Goal: Transaction & Acquisition: Purchase product/service

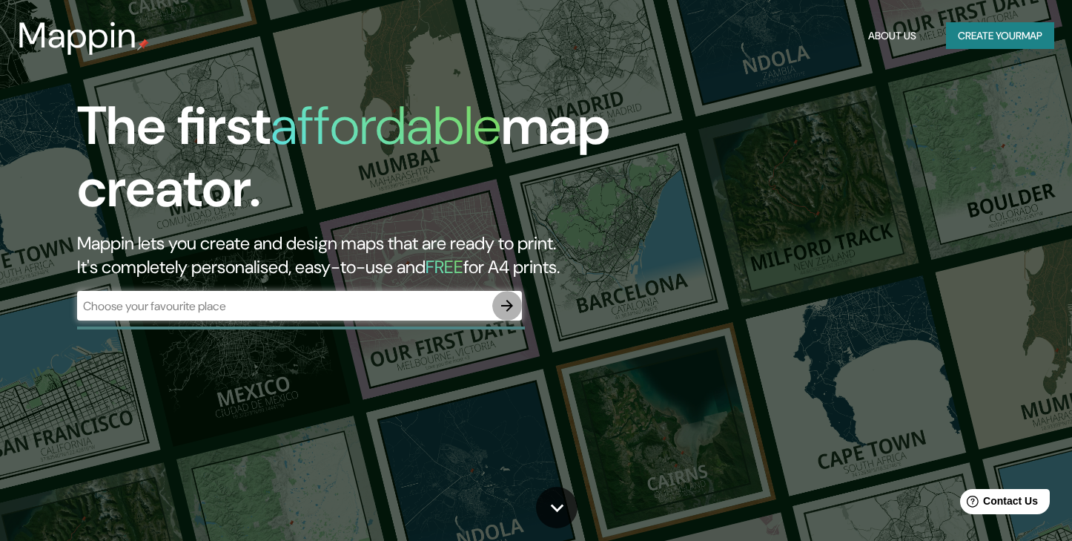
click at [507, 308] on icon "button" at bounding box center [507, 306] width 18 height 18
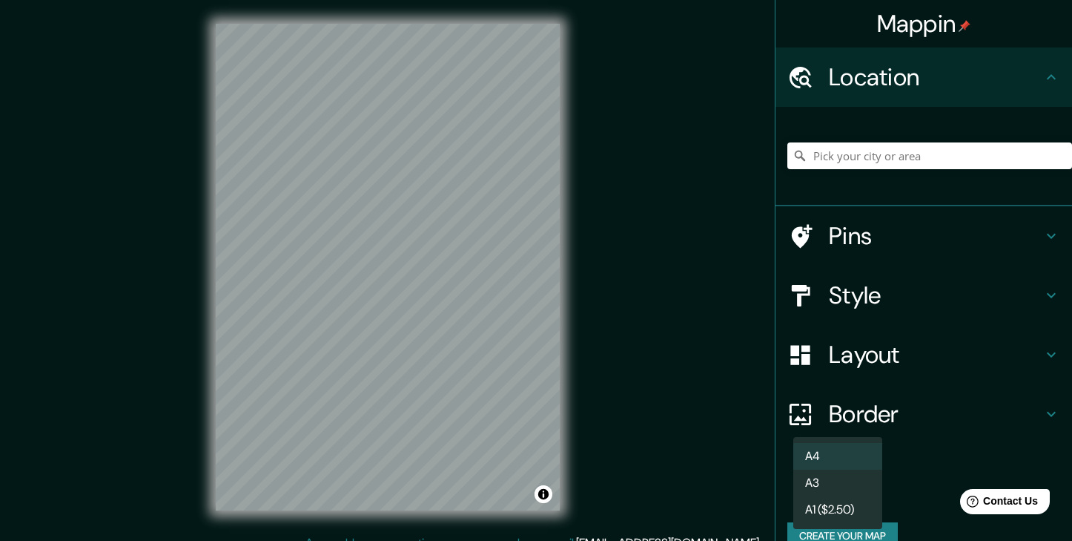
click at [851, 492] on body "Mappin Location Pins Style Layout Border Choose a border. Hint : you can make l…" at bounding box center [536, 270] width 1072 height 541
click at [847, 484] on li "A3" at bounding box center [838, 482] width 89 height 27
type input "a4"
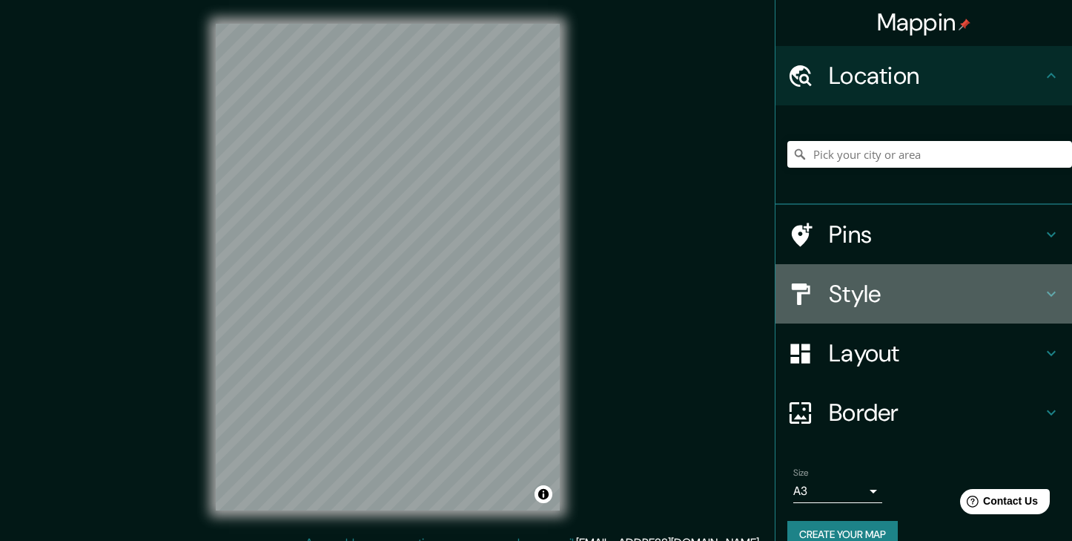
click at [1045, 288] on icon at bounding box center [1052, 294] width 18 height 18
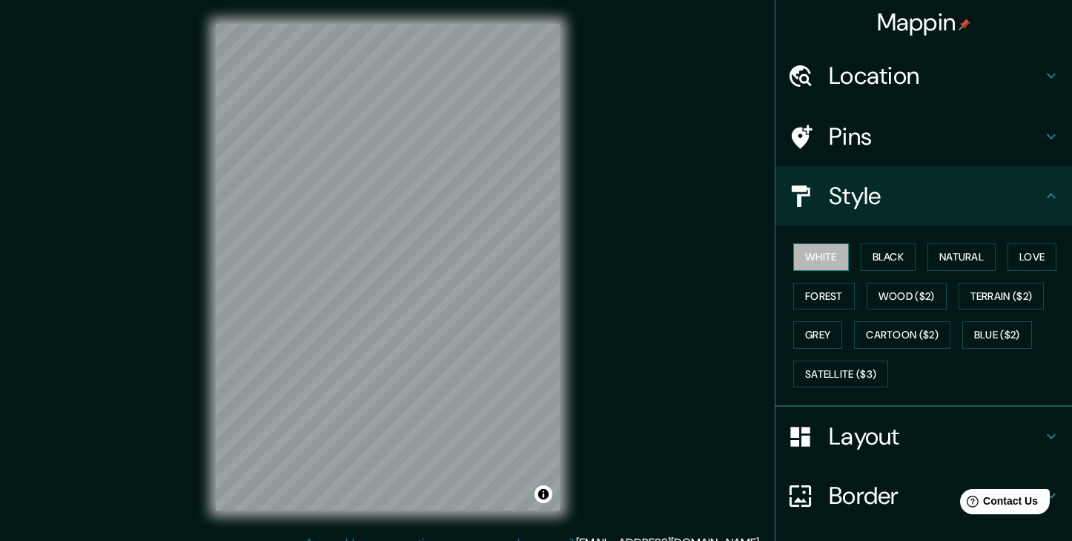
click at [840, 258] on button "White" at bounding box center [822, 256] width 56 height 27
click at [888, 261] on button "Black" at bounding box center [889, 256] width 56 height 27
click at [826, 253] on button "White" at bounding box center [822, 256] width 56 height 27
click at [855, 438] on h4 "Layout" at bounding box center [936, 436] width 214 height 30
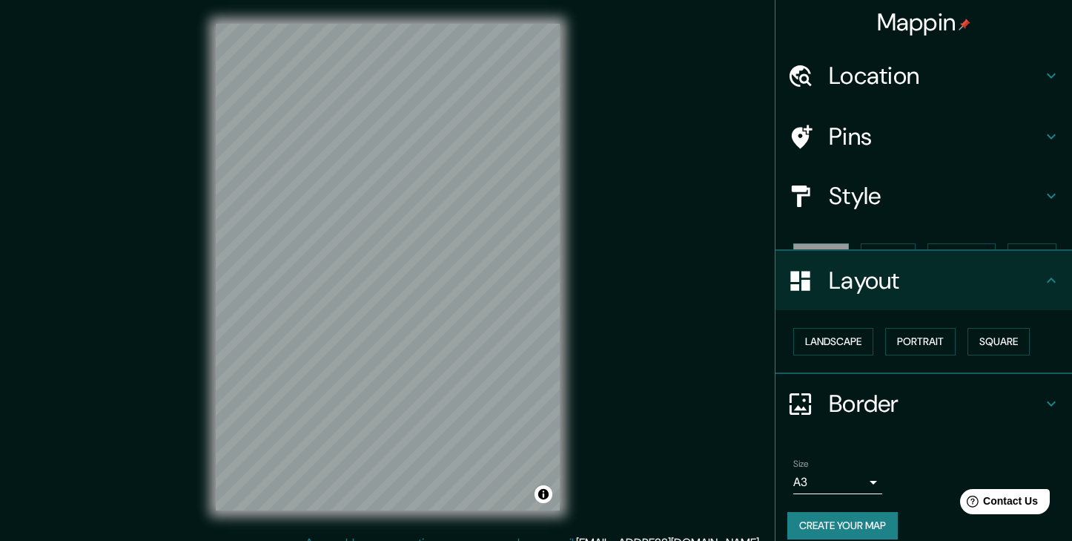
scroll to position [0, 0]
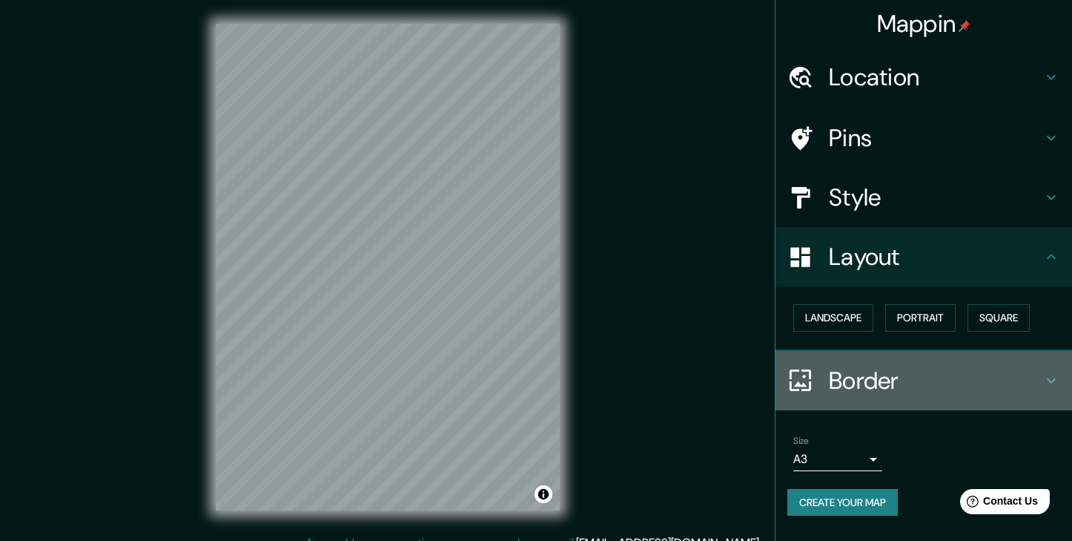
click at [862, 376] on h4 "Border" at bounding box center [936, 381] width 214 height 30
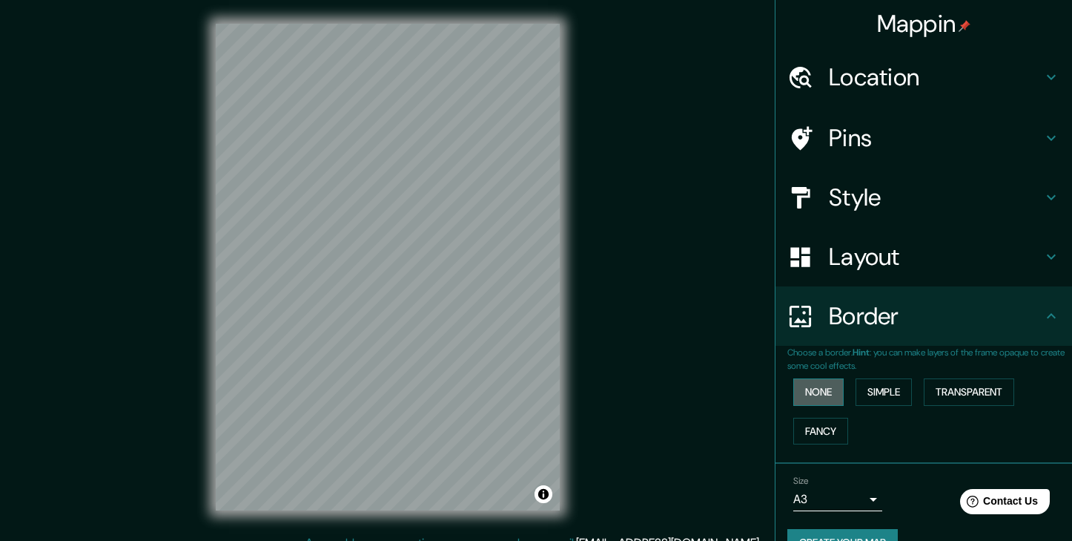
click at [831, 391] on button "None" at bounding box center [819, 391] width 50 height 27
click at [894, 379] on button "Simple" at bounding box center [884, 391] width 56 height 27
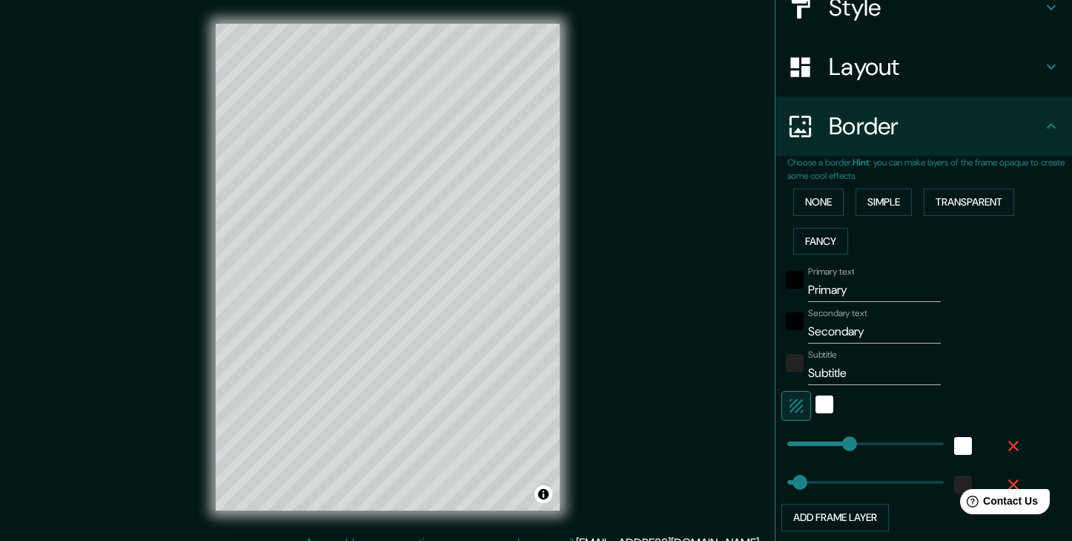
scroll to position [193, 0]
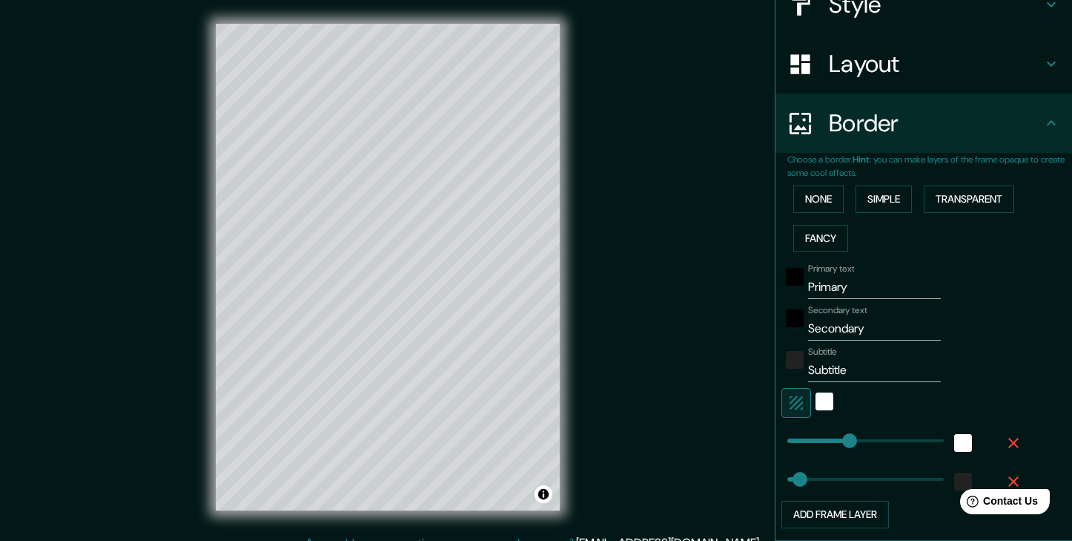
type input "186"
drag, startPoint x: 858, startPoint y: 278, endPoint x: 796, endPoint y: 279, distance: 61.6
click at [796, 279] on div "Primary text Primary" at bounding box center [903, 281] width 243 height 36
type input "186"
type input "37"
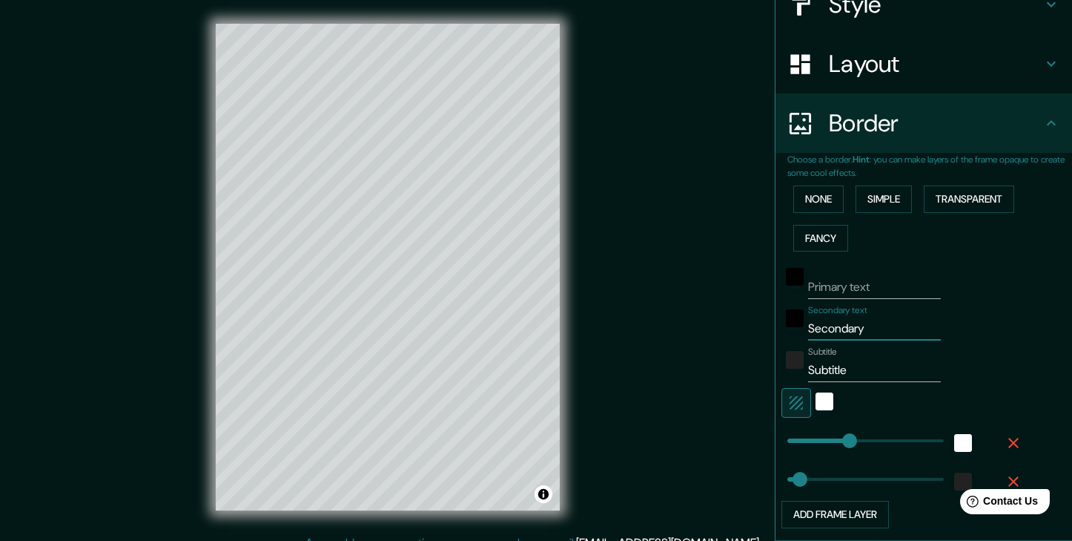
drag, startPoint x: 875, startPoint y: 322, endPoint x: 888, endPoint y: 320, distance: 12.7
click at [888, 320] on input "Secondary" at bounding box center [874, 329] width 133 height 24
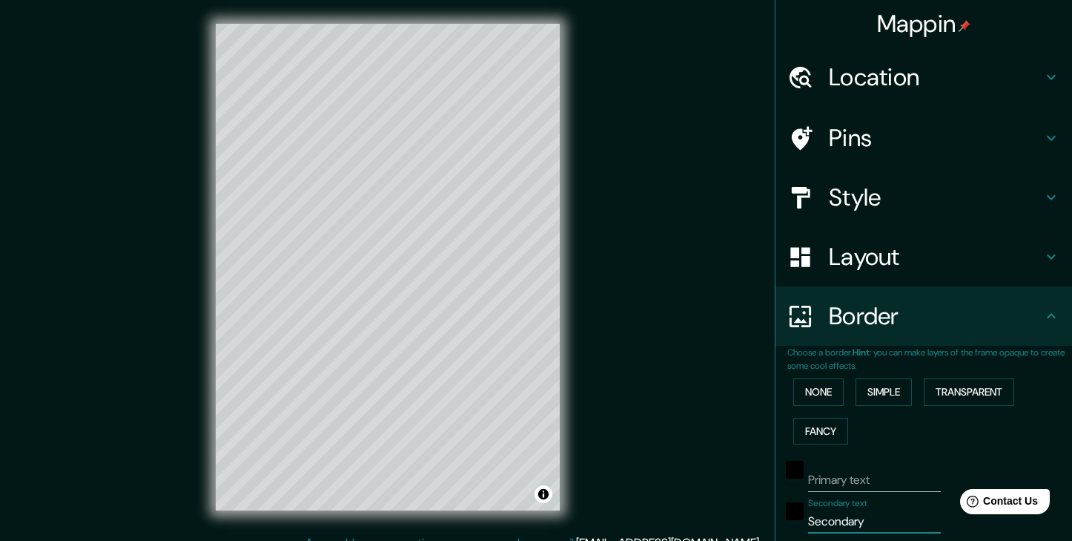
scroll to position [-1, 0]
click at [922, 85] on h4 "Location" at bounding box center [936, 77] width 214 height 30
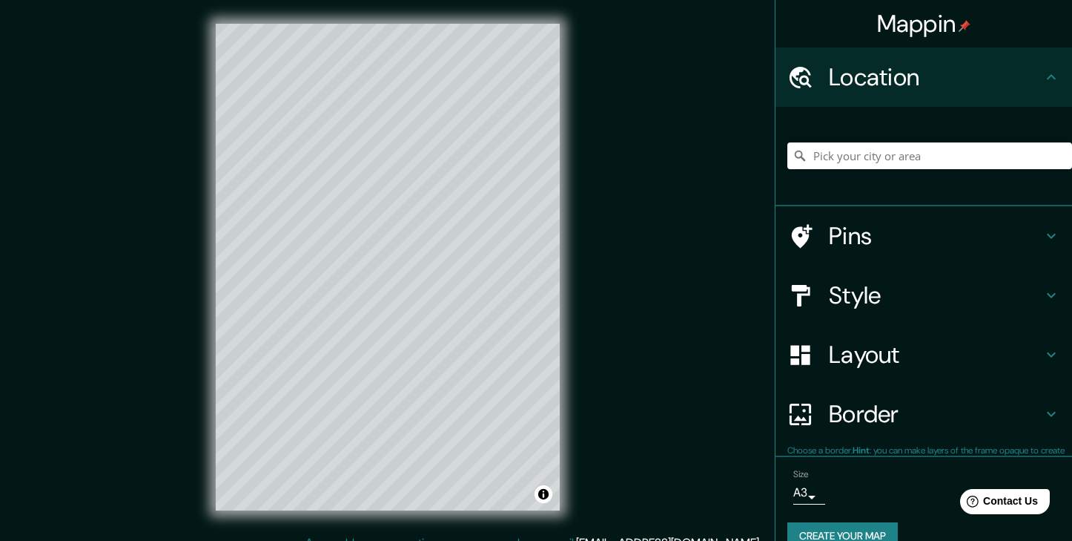
type input "186"
type input "37"
click at [924, 159] on input "Pick your city or area" at bounding box center [930, 155] width 285 height 27
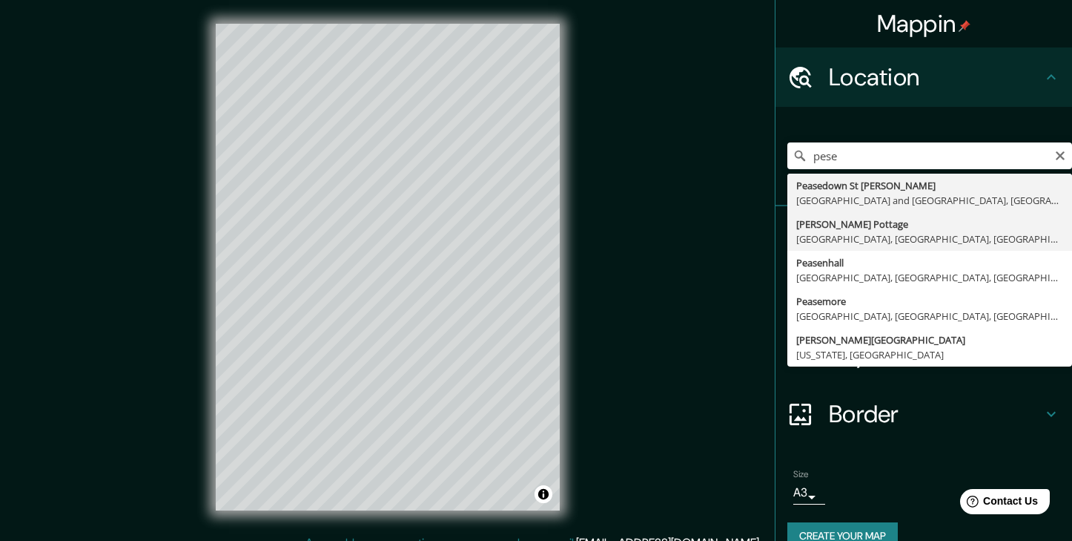
drag, startPoint x: 932, startPoint y: 187, endPoint x: 907, endPoint y: 227, distance: 47.3
type input "[PERSON_NAME] Pottage, [GEOGRAPHIC_DATA], [GEOGRAPHIC_DATA], [GEOGRAPHIC_DATA]"
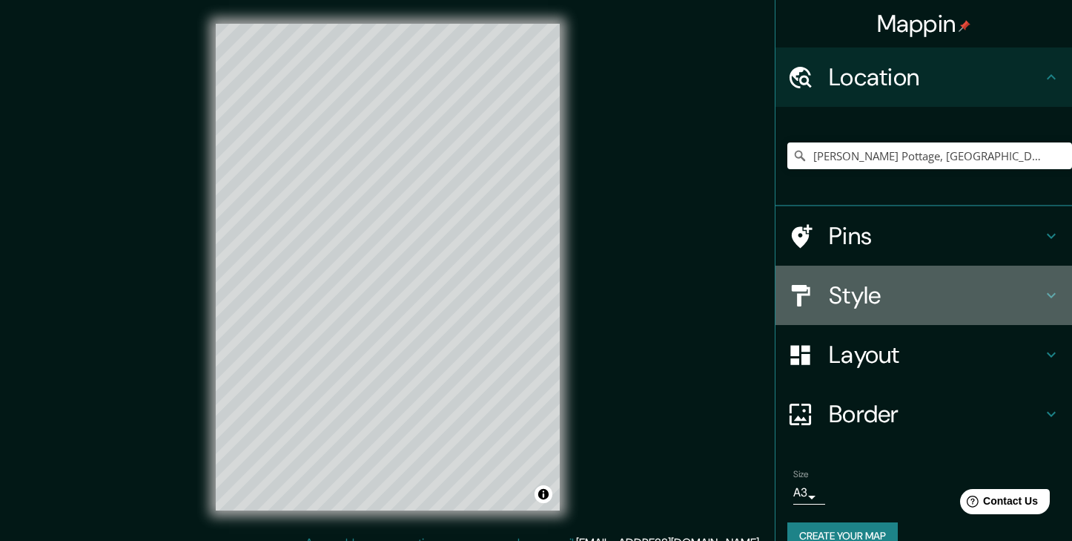
click at [883, 306] on h4 "Style" at bounding box center [936, 295] width 214 height 30
type input "186"
type input "37"
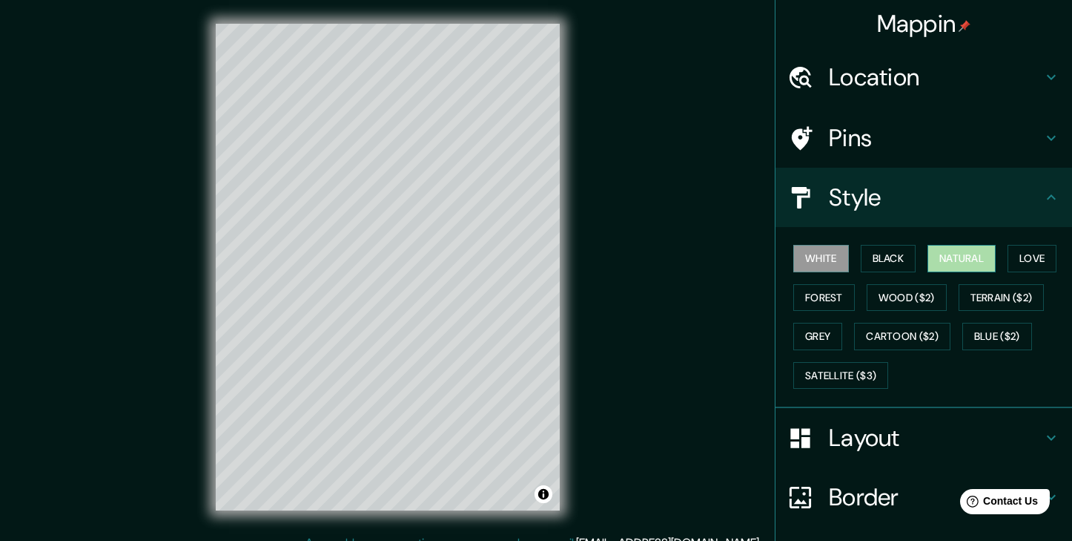
click at [955, 254] on button "Natural" at bounding box center [962, 258] width 68 height 27
click at [1031, 261] on button "Love" at bounding box center [1032, 258] width 49 height 27
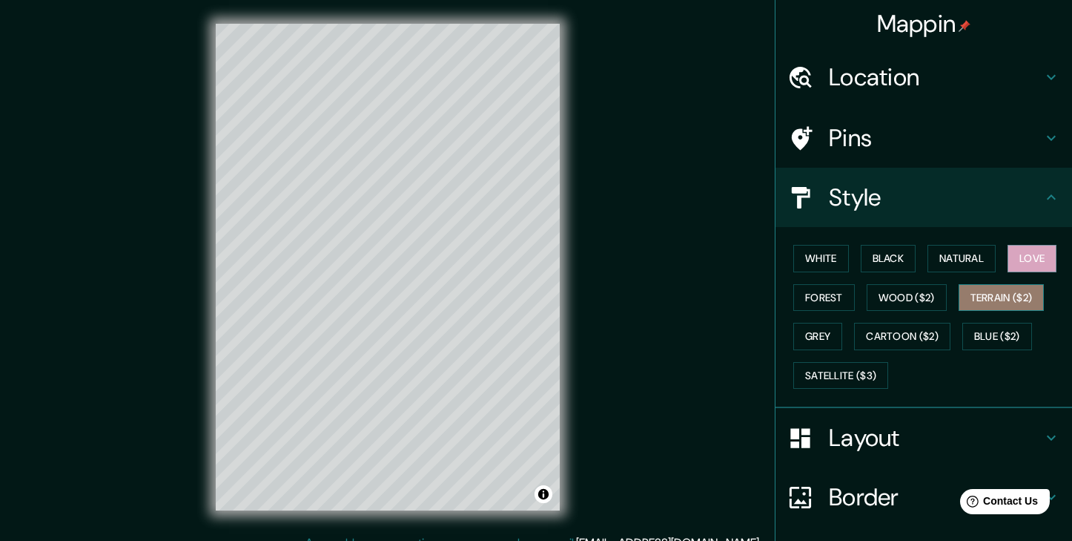
click at [1020, 294] on button "Terrain ($2)" at bounding box center [1002, 297] width 86 height 27
click at [824, 299] on button "Forest" at bounding box center [825, 297] width 62 height 27
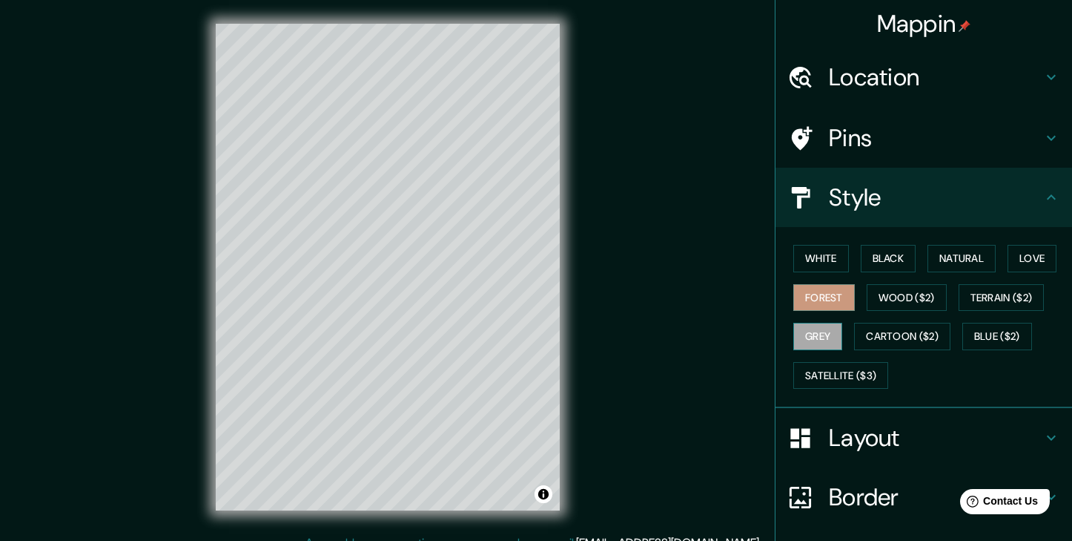
click at [822, 337] on button "Grey" at bounding box center [818, 336] width 49 height 27
click at [903, 339] on button "Cartoon ($2)" at bounding box center [902, 336] width 96 height 27
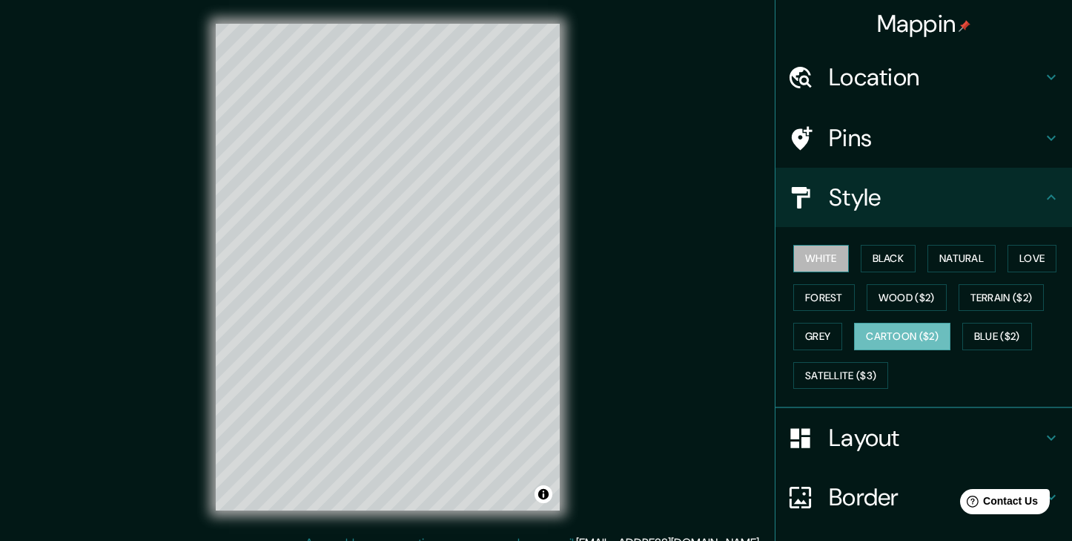
click at [838, 251] on button "White" at bounding box center [822, 258] width 56 height 27
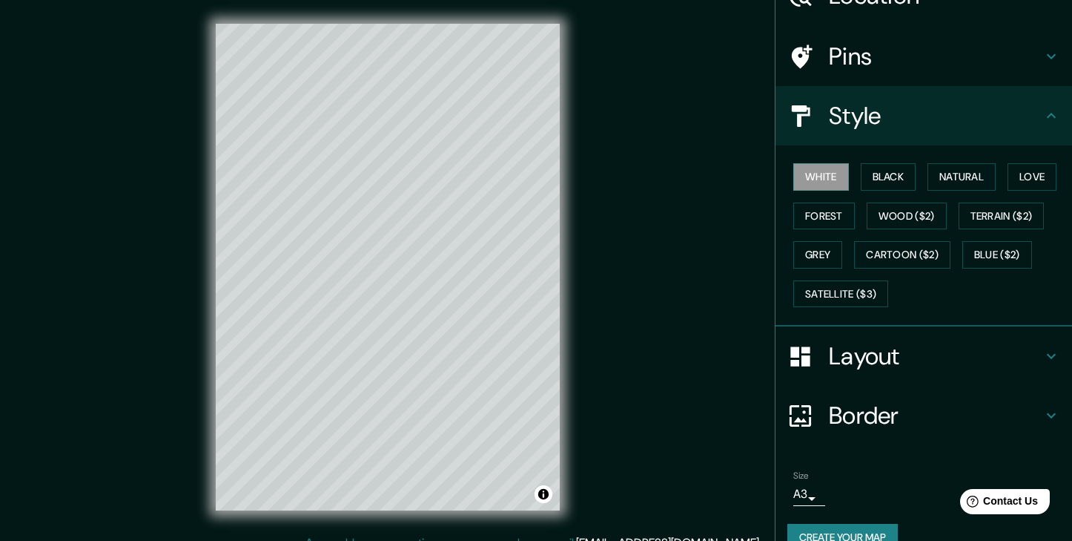
click at [917, 343] on h4 "Layout" at bounding box center [936, 356] width 214 height 30
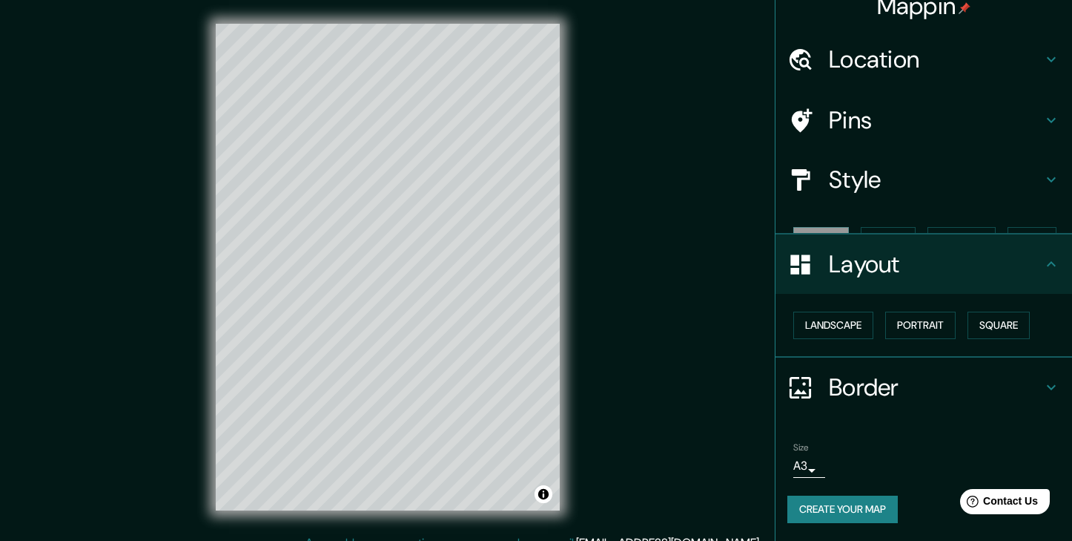
type input "186"
type input "37"
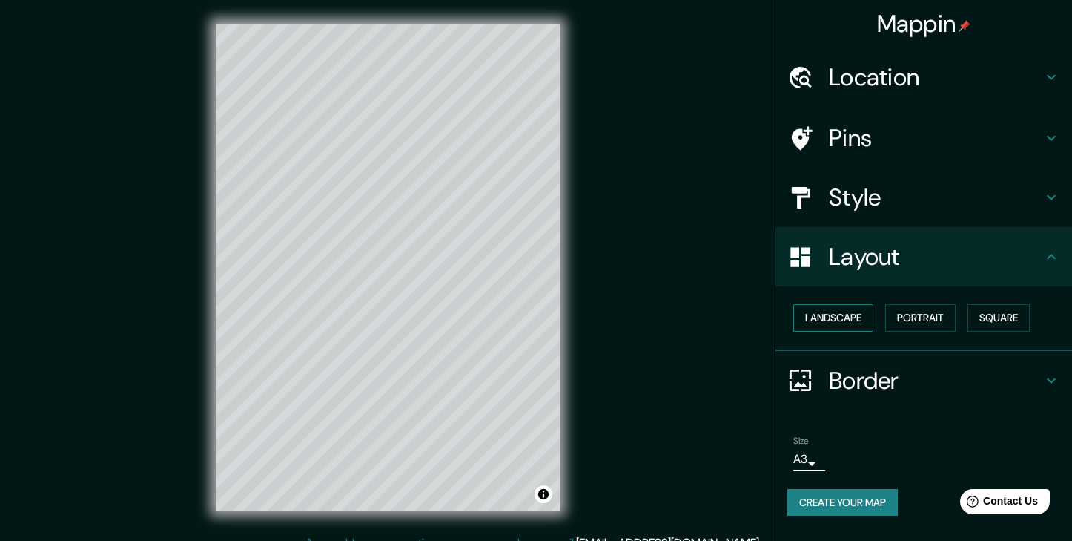
click at [867, 320] on button "Landscape" at bounding box center [834, 317] width 80 height 27
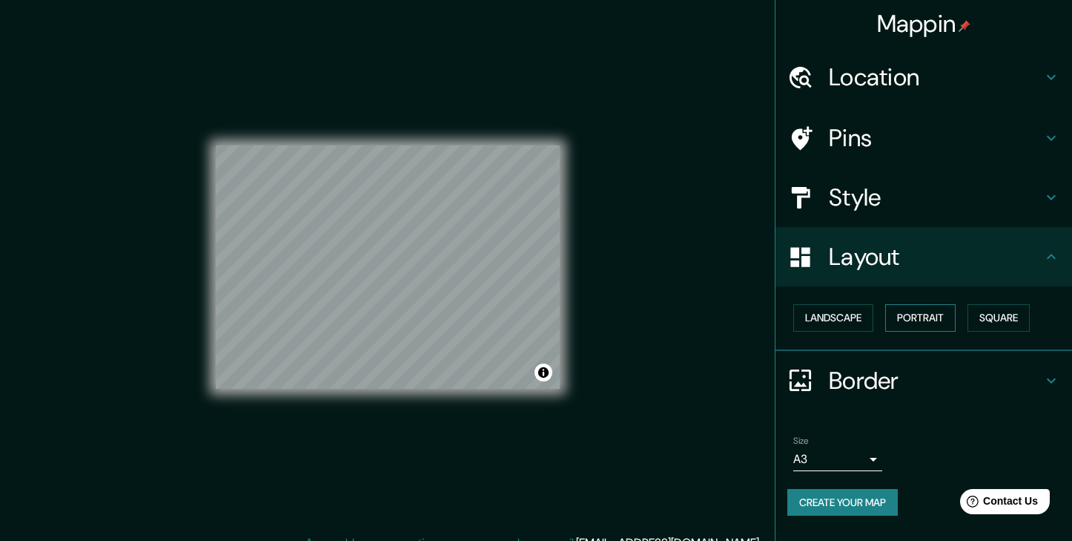
click at [923, 322] on button "Portrait" at bounding box center [920, 317] width 70 height 27
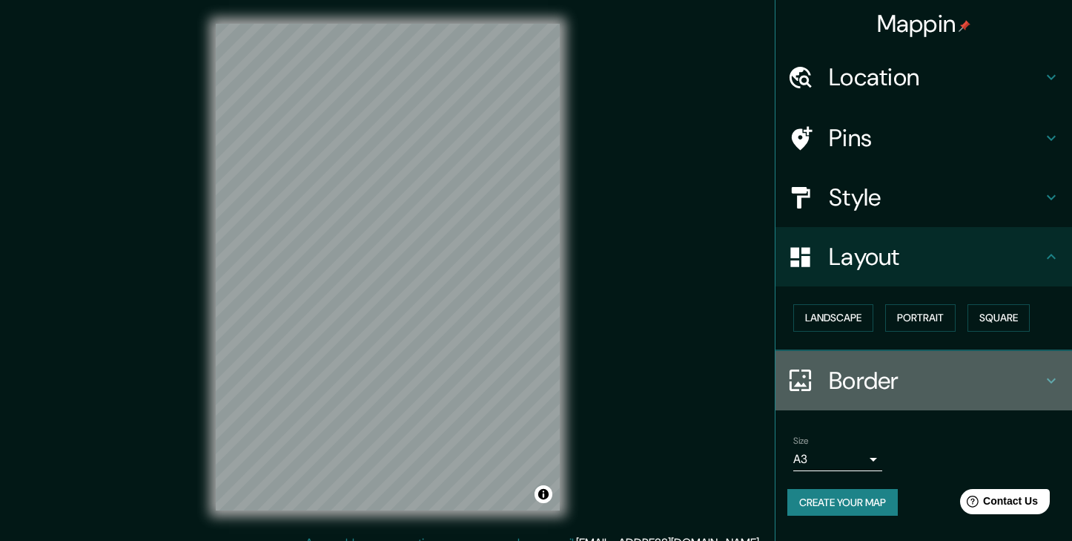
click at [861, 383] on h4 "Border" at bounding box center [936, 381] width 214 height 30
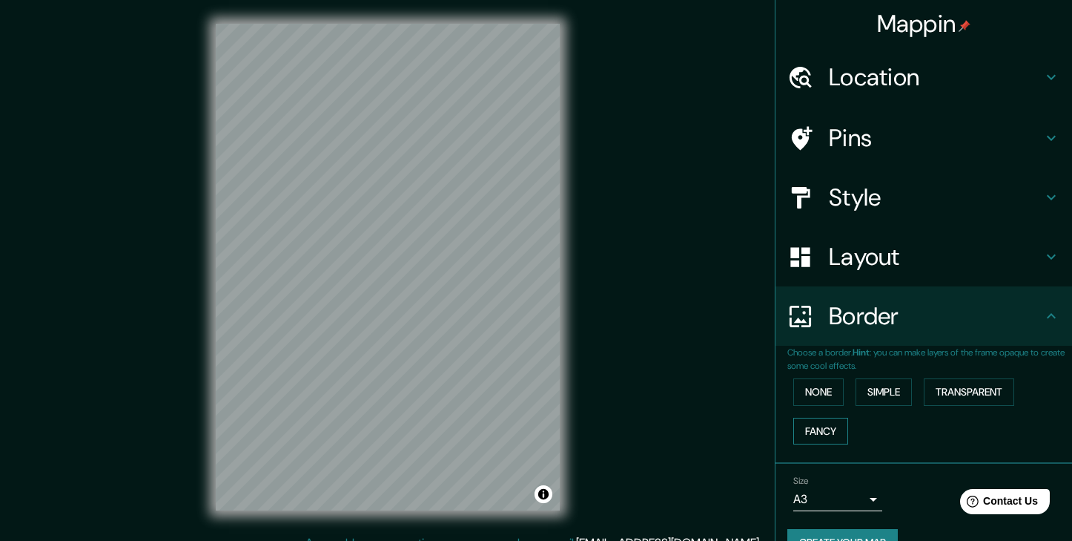
click at [826, 429] on button "Fancy" at bounding box center [821, 431] width 55 height 27
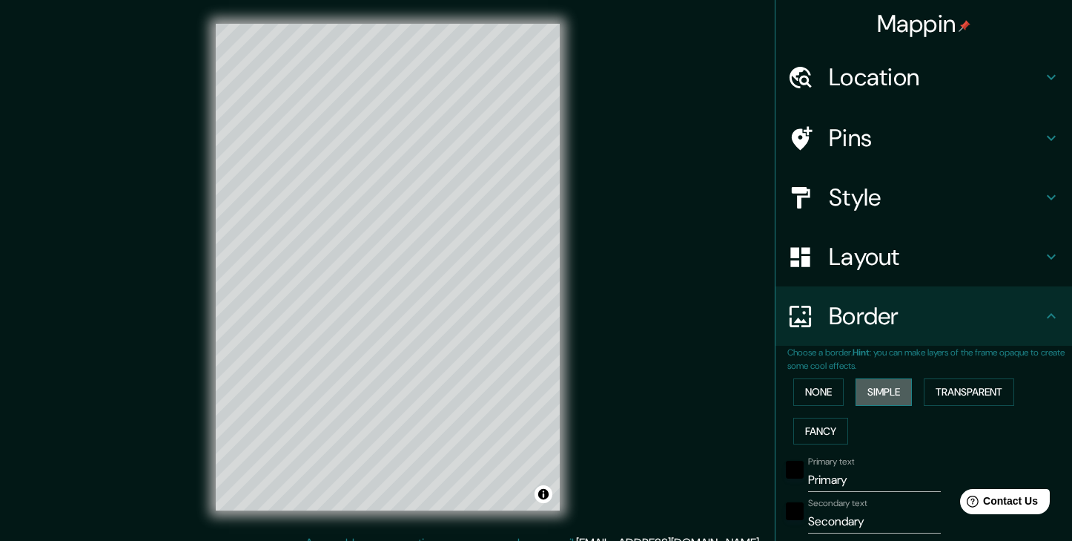
click at [893, 389] on button "Simple" at bounding box center [884, 391] width 56 height 27
click at [949, 389] on button "Transparent" at bounding box center [969, 391] width 90 height 27
click at [898, 390] on button "Simple" at bounding box center [884, 391] width 56 height 27
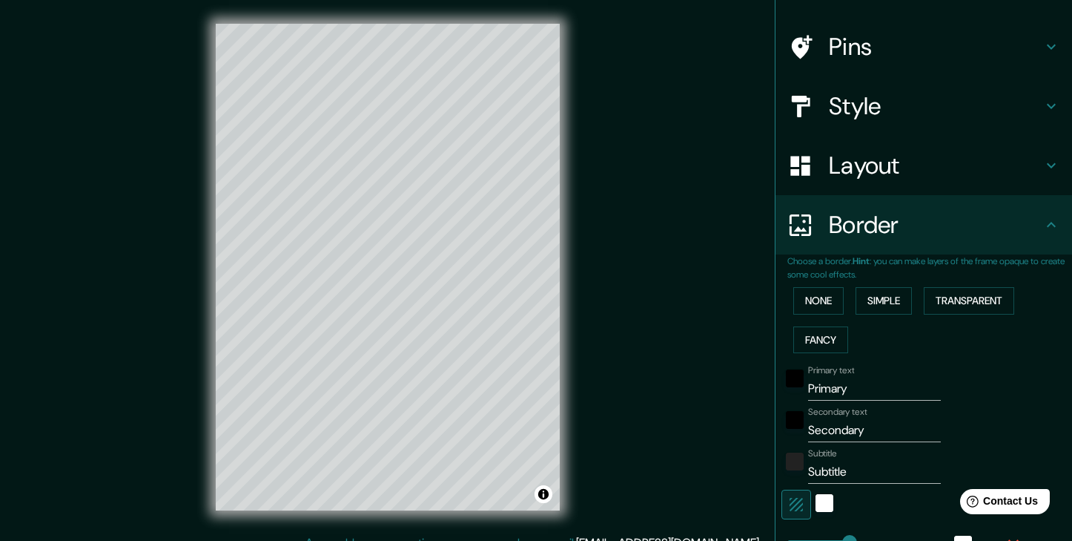
scroll to position [97, 0]
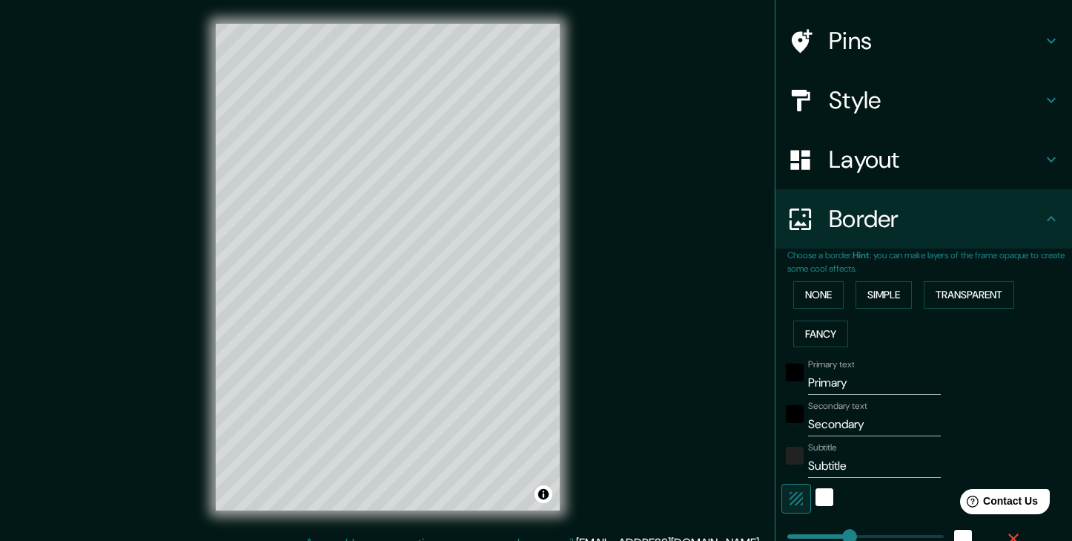
click at [862, 384] on input "Primary" at bounding box center [874, 383] width 133 height 24
type input "p"
type input "186"
type input "37"
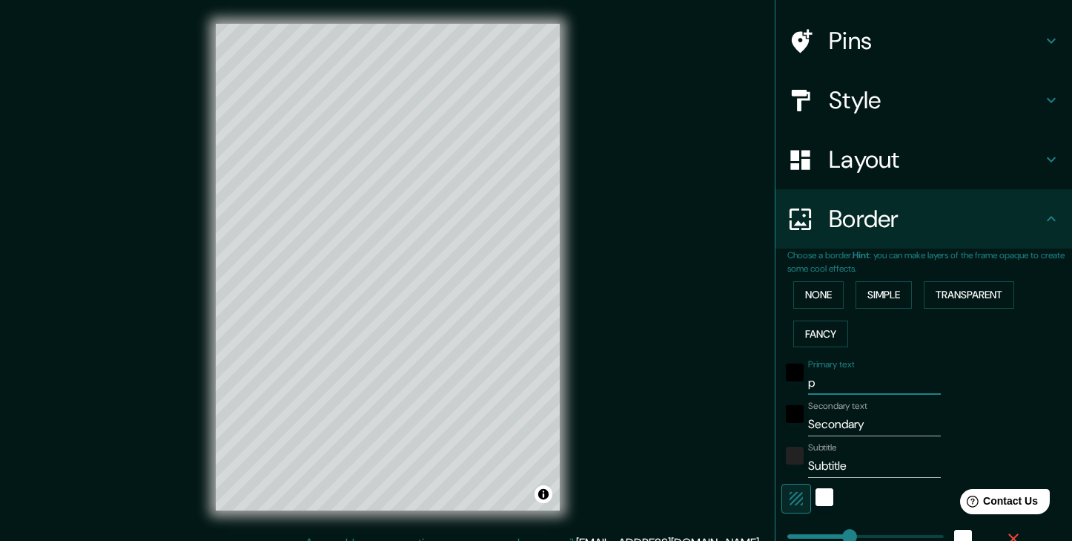
type input "pe"
type input "186"
type input "37"
type input "pea"
type input "186"
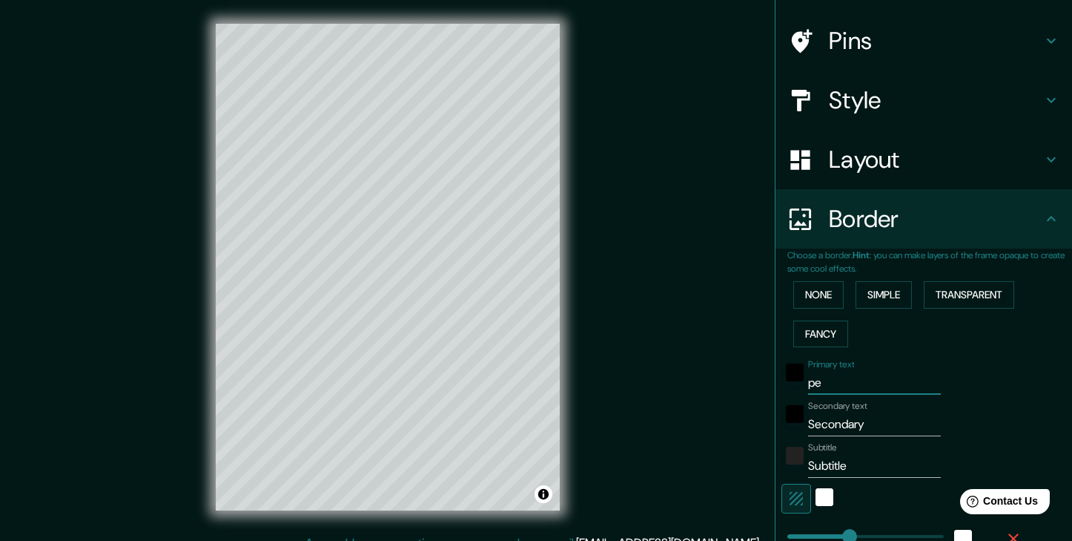
type input "37"
type input "peas"
type input "186"
type input "37"
type input "peass"
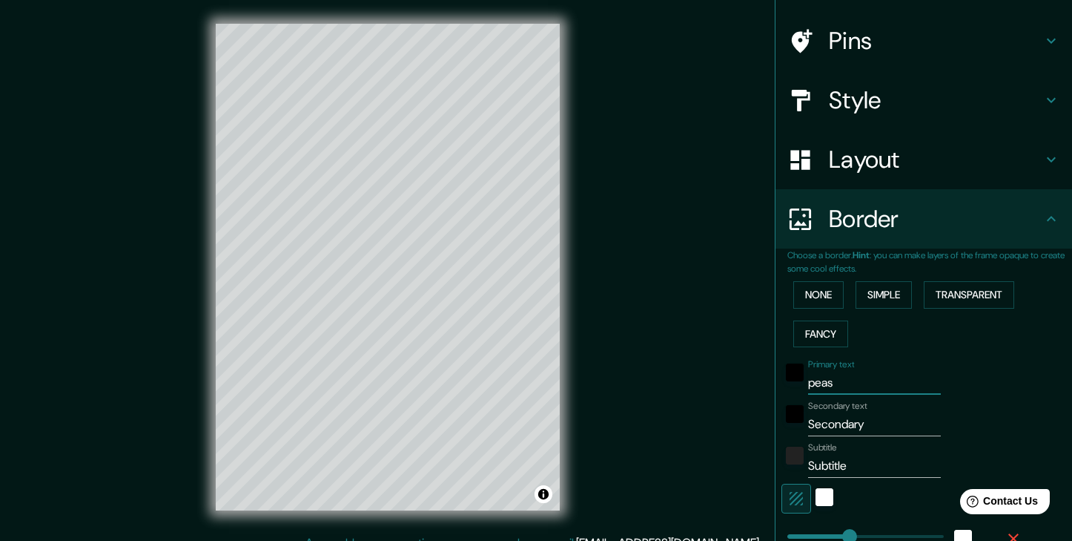
type input "186"
type input "37"
type input "peasse"
type input "186"
type input "37"
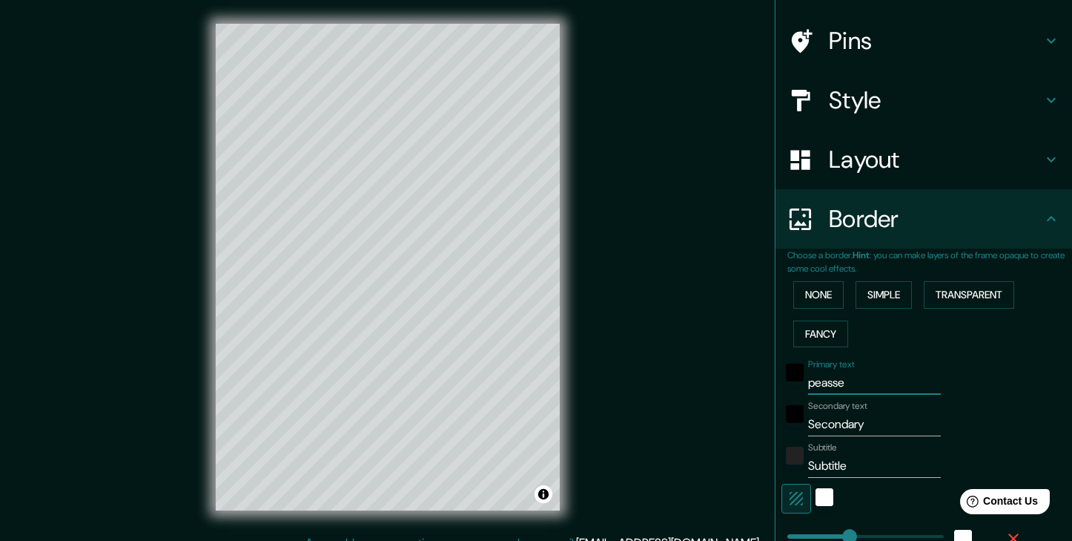
type input "peasse"
type input "186"
type input "37"
type input "peasse p"
type input "186"
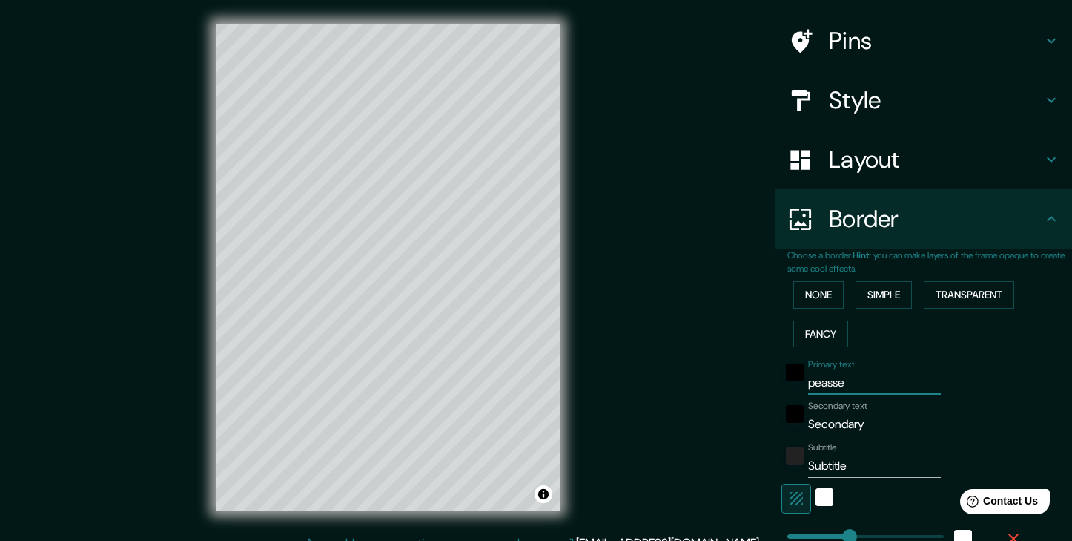
type input "37"
type input "peasse po"
type input "186"
type input "37"
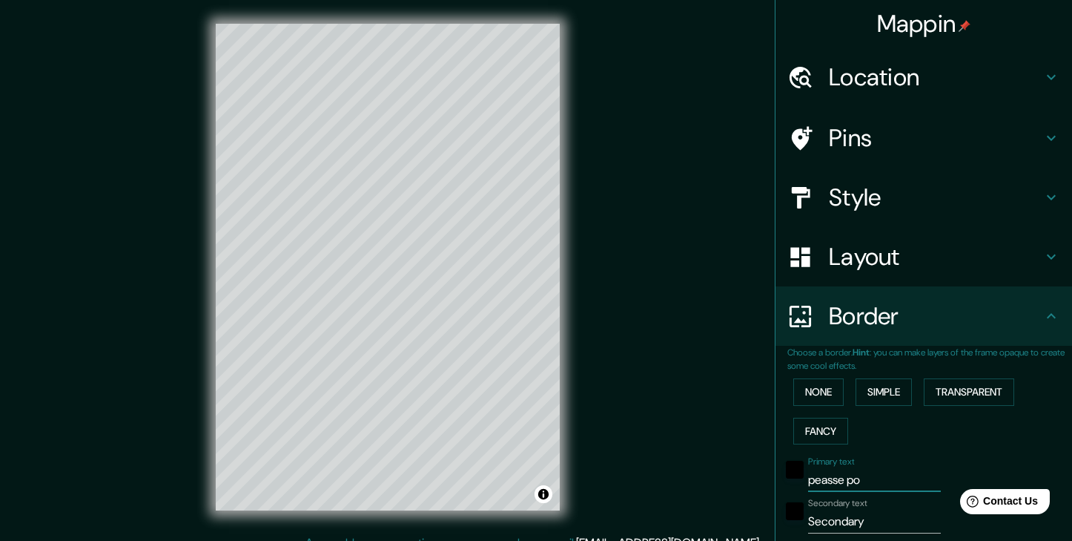
scroll to position [0, 0]
type input "peasse po"
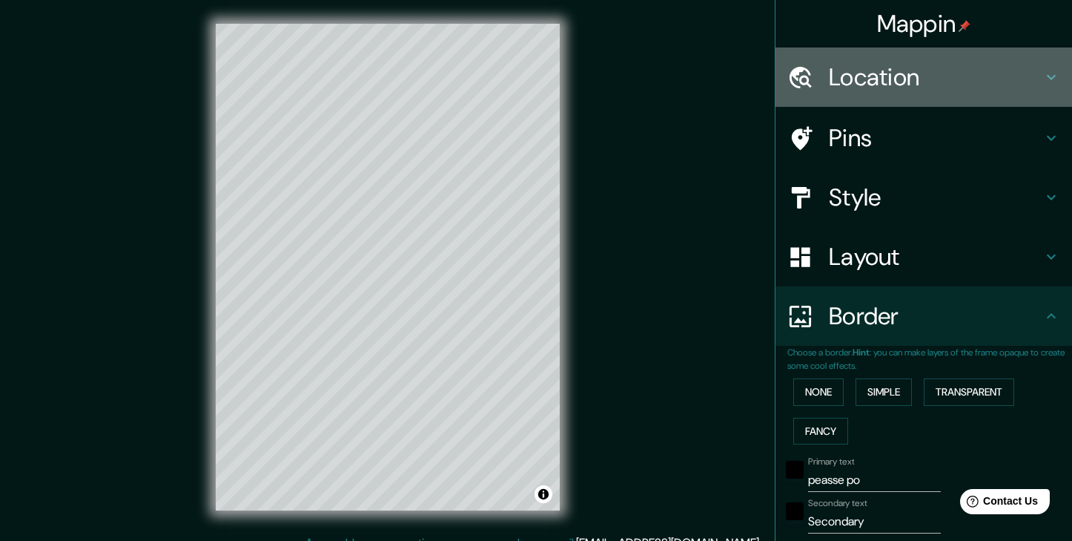
click at [1016, 72] on h4 "Location" at bounding box center [936, 77] width 214 height 30
type input "186"
type input "37"
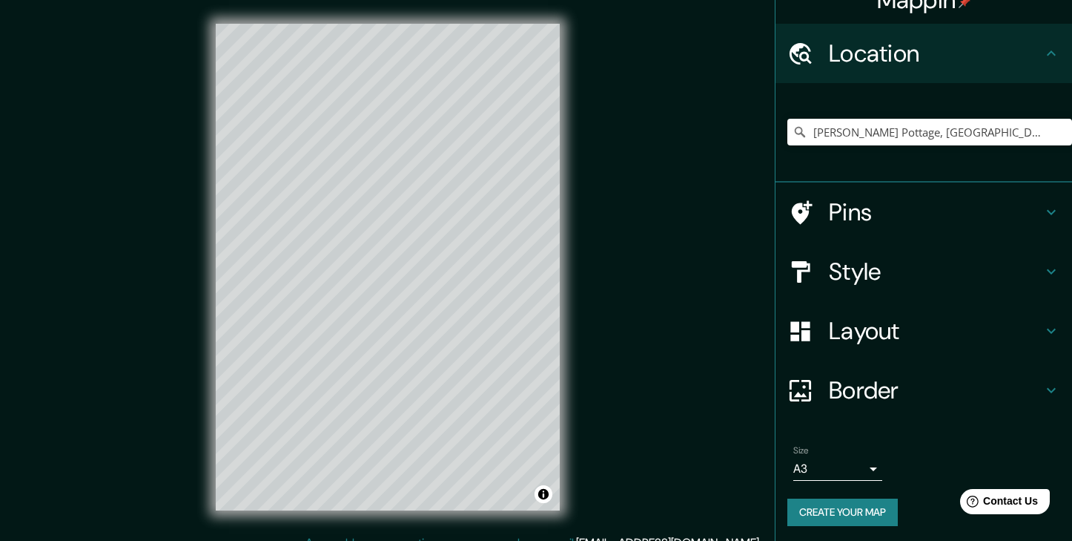
scroll to position [22, 0]
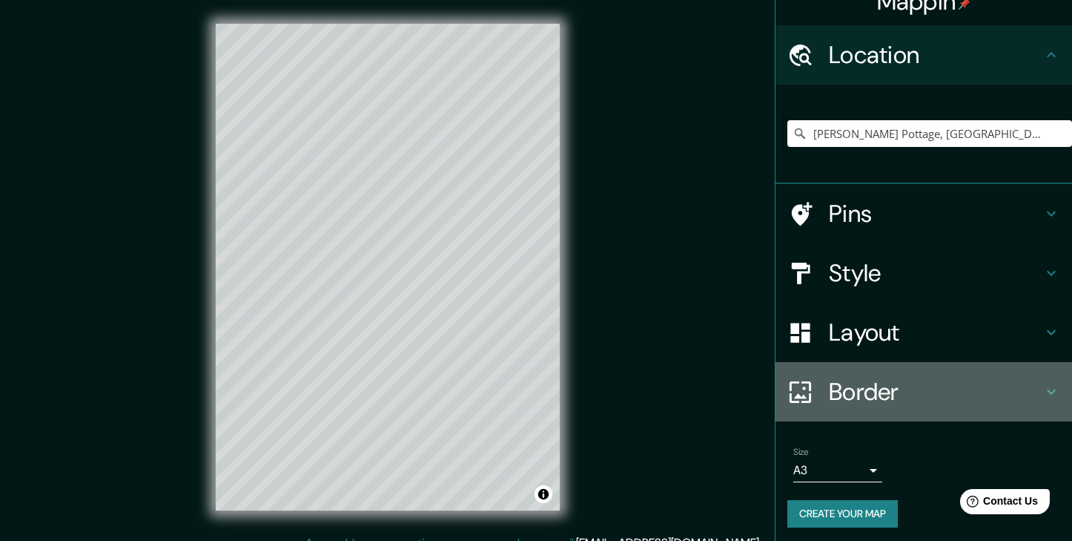
click at [916, 386] on h4 "Border" at bounding box center [936, 392] width 214 height 30
type input "186"
type input "37"
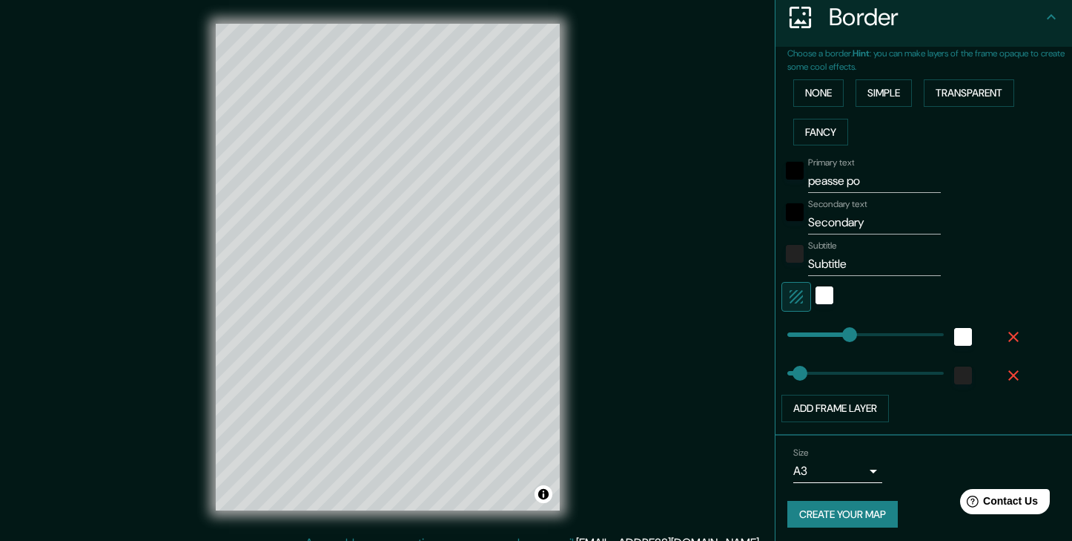
scroll to position [298, 0]
click at [883, 182] on input "peasse po" at bounding box center [874, 182] width 133 height 24
type input "peasse pot"
type input "186"
type input "37"
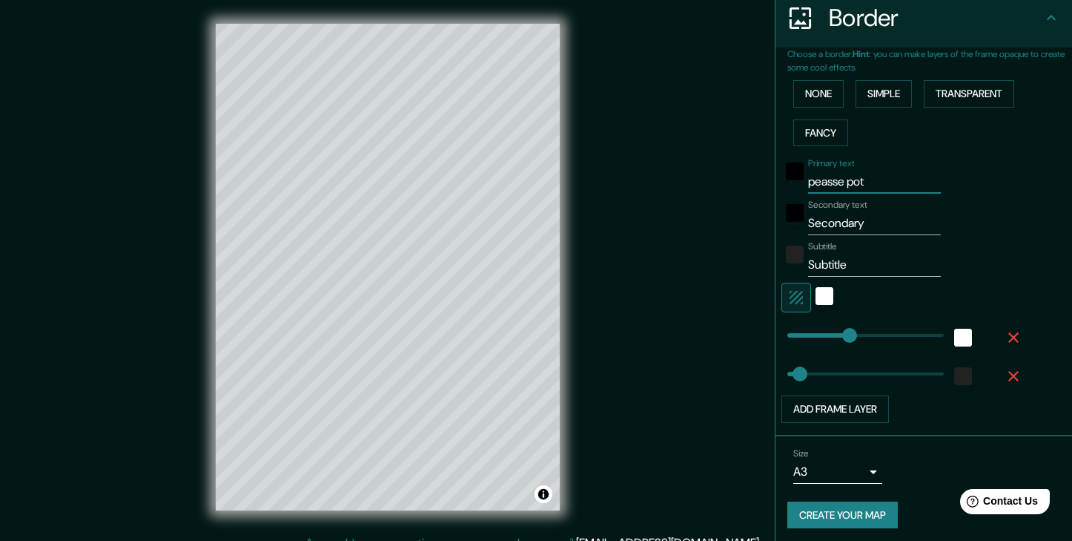
type input "peasse pott"
type input "186"
type input "37"
type input "peasse potta"
type input "186"
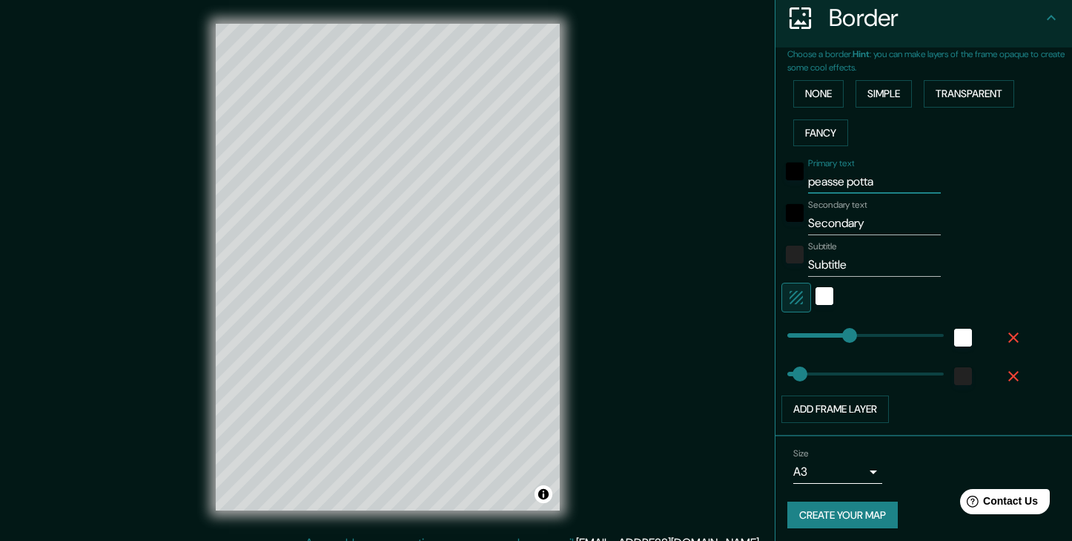
type input "37"
type input "peasse pottag"
type input "186"
type input "37"
type input "peasse pottag"
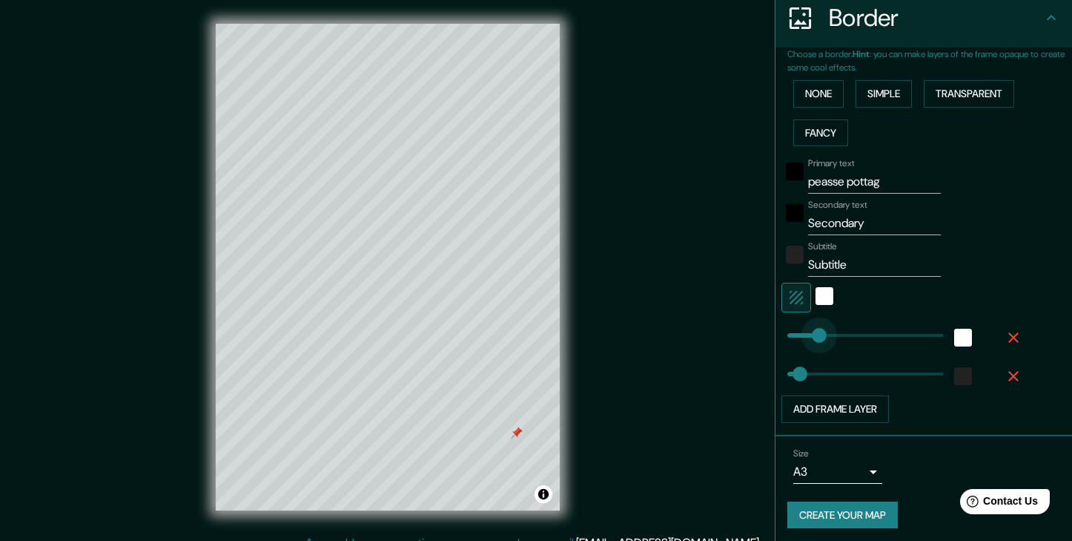
type input "148"
drag, startPoint x: 830, startPoint y: 331, endPoint x: 837, endPoint y: 334, distance: 7.7
type input "37"
type input "115"
drag, startPoint x: 837, startPoint y: 334, endPoint x: 826, endPoint y: 334, distance: 11.1
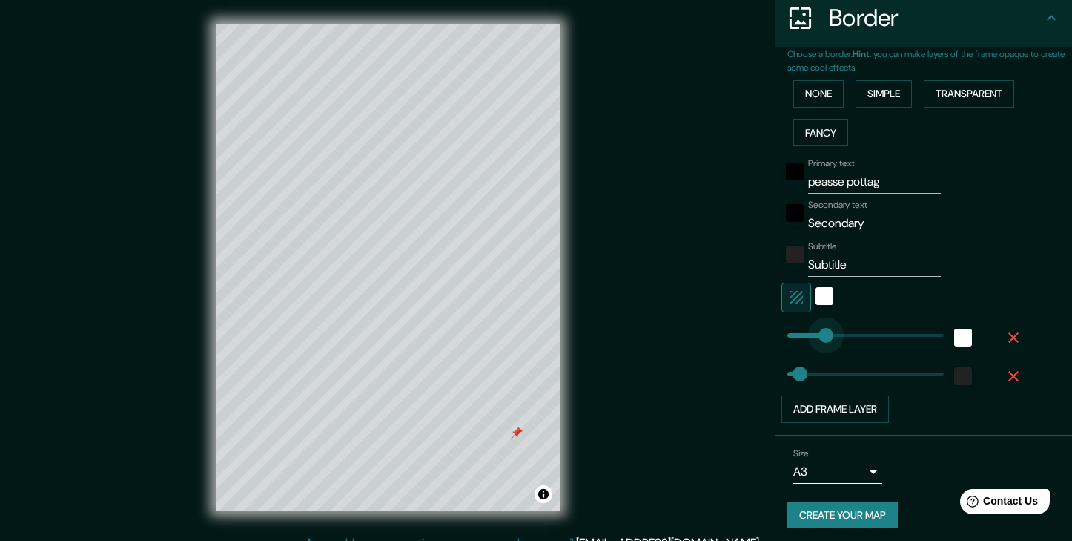
type input "37"
type input "peasse po"
type input "37"
type input "Primary"
type input "37"
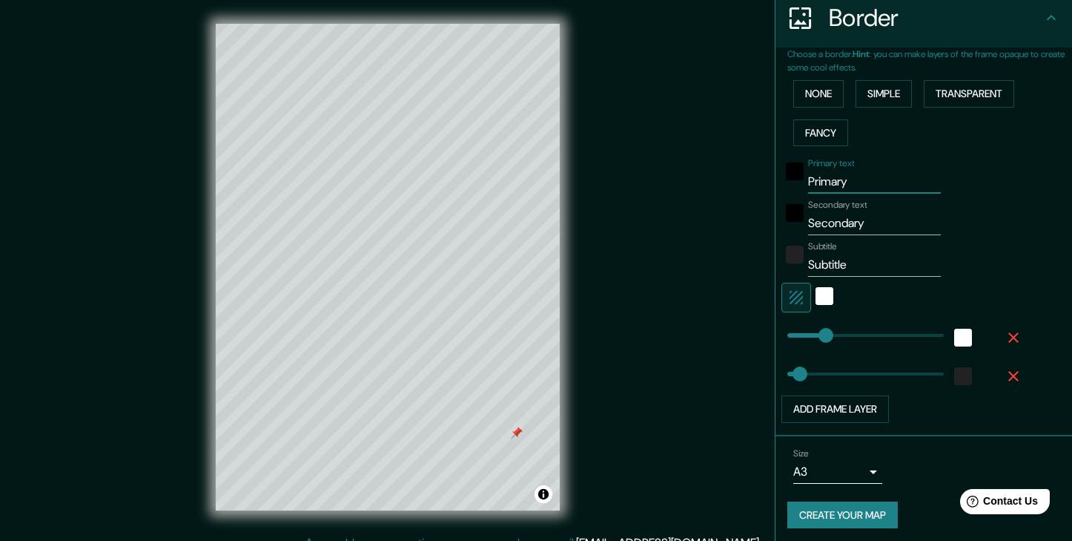
type input "Primary"
click at [848, 225] on input "Secondary" at bounding box center [874, 223] width 133 height 24
type input "p"
type input "37"
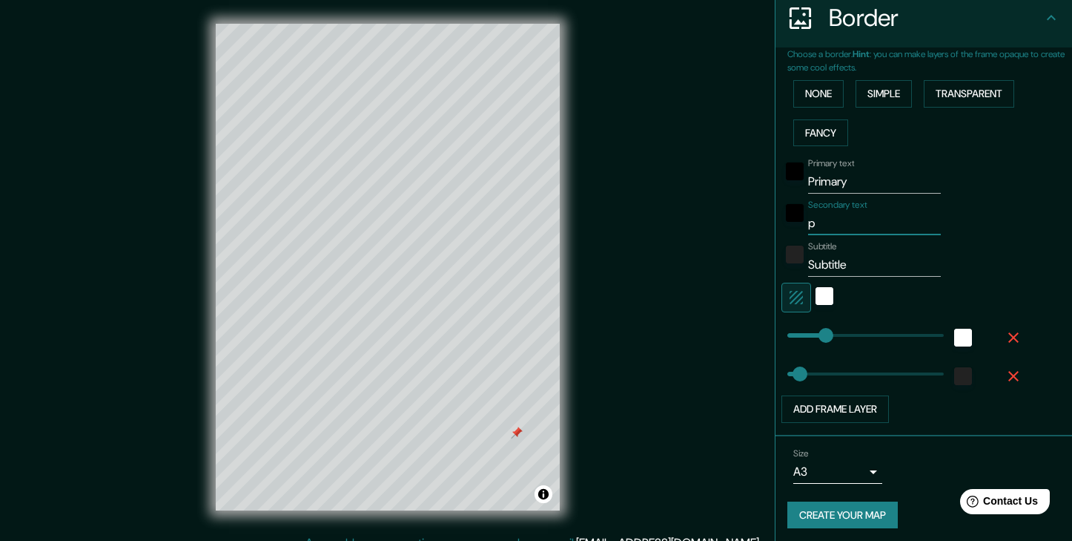
type input "pe"
type input "37"
type input "pea"
type input "37"
type input "peas"
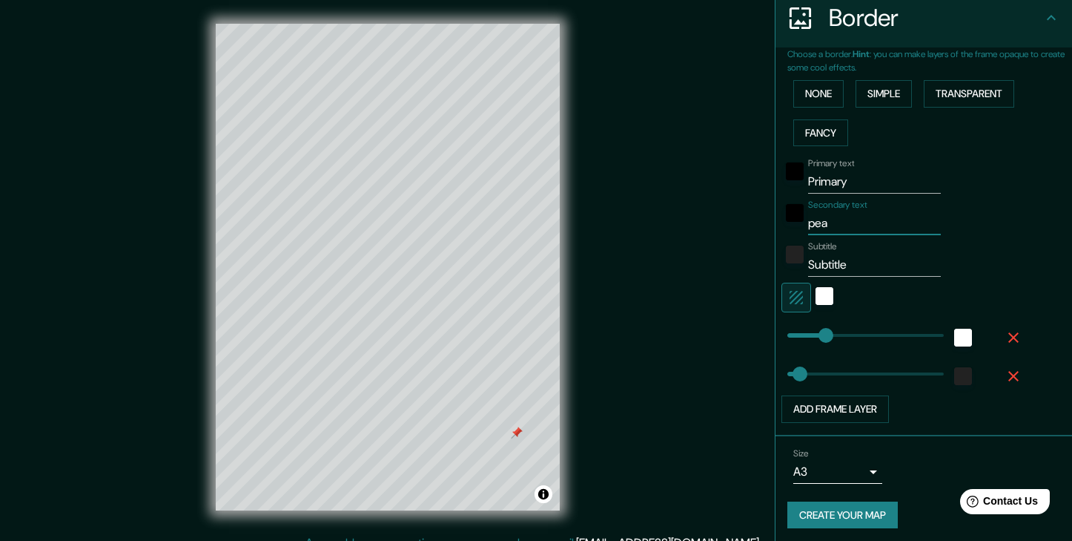
type input "37"
type input "peass"
type input "37"
type input "peasse"
type input "37"
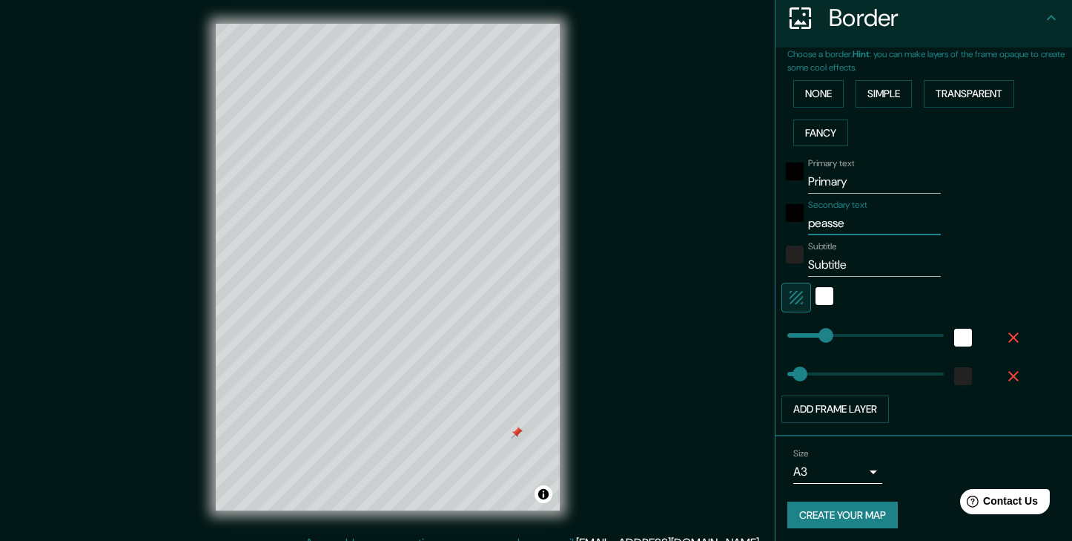
type input "peasse"
type input "37"
type input "peasse p"
type input "37"
type input "peasse po"
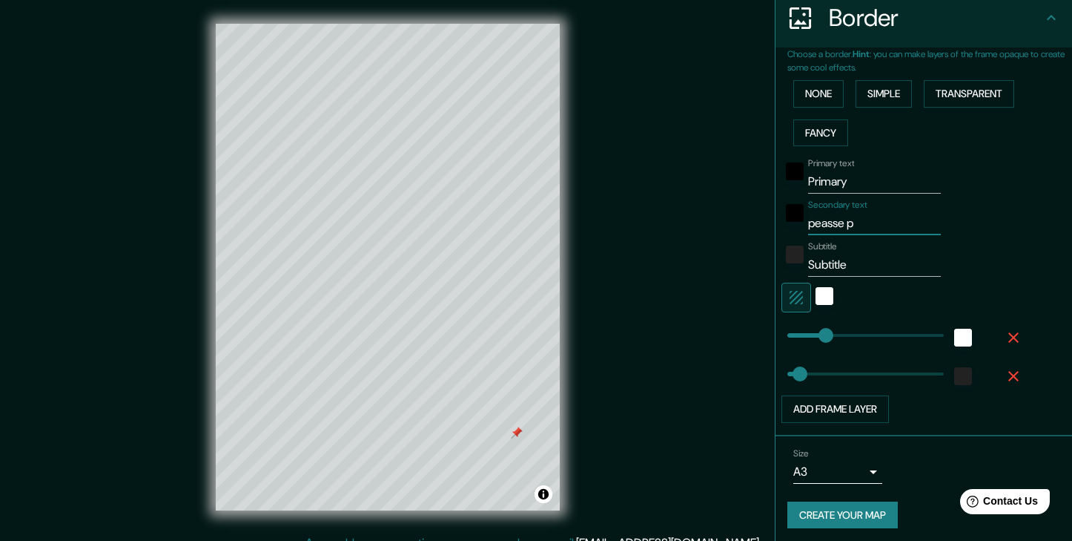
type input "37"
type input "peasse pot"
type input "37"
type input "peasse pott"
type input "37"
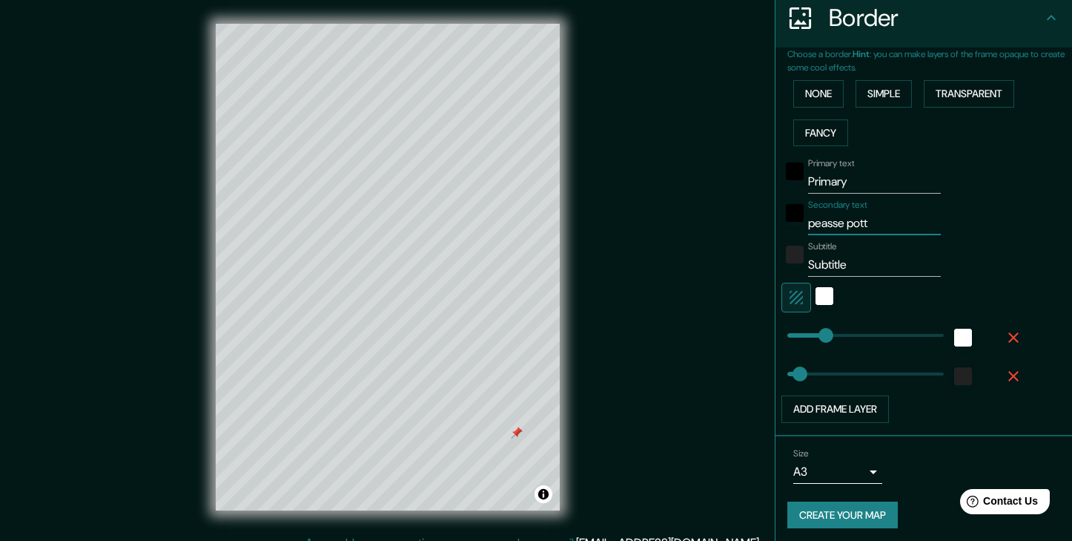
type input "peasse potta"
type input "37"
type input "peasse pottag"
type input "37"
type input "peasse pottage"
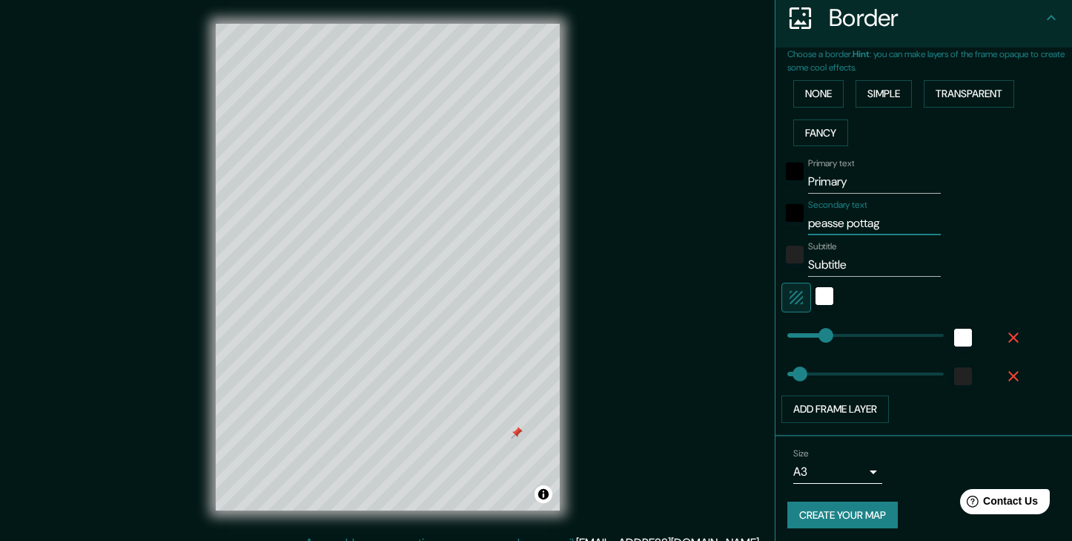
type input "37"
type input "peasse pottage"
click at [839, 173] on input "Primary" at bounding box center [874, 182] width 133 height 24
type input "37"
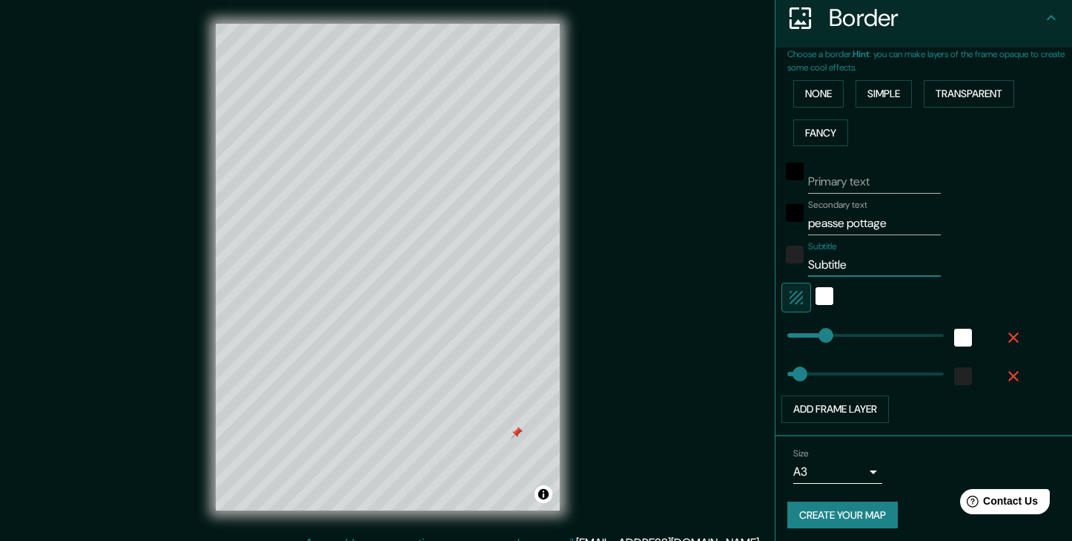
click at [844, 257] on input "Subtitle" at bounding box center [874, 265] width 133 height 24
type input "W"
type input "37"
type input "We"
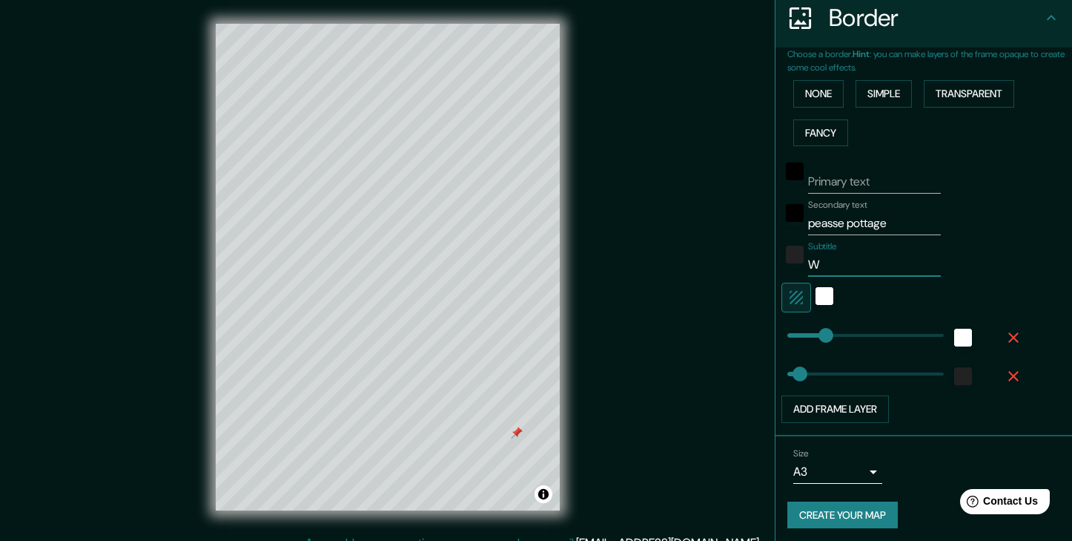
type input "37"
type input "[PERSON_NAME]"
type input "37"
type input "West"
type input "37"
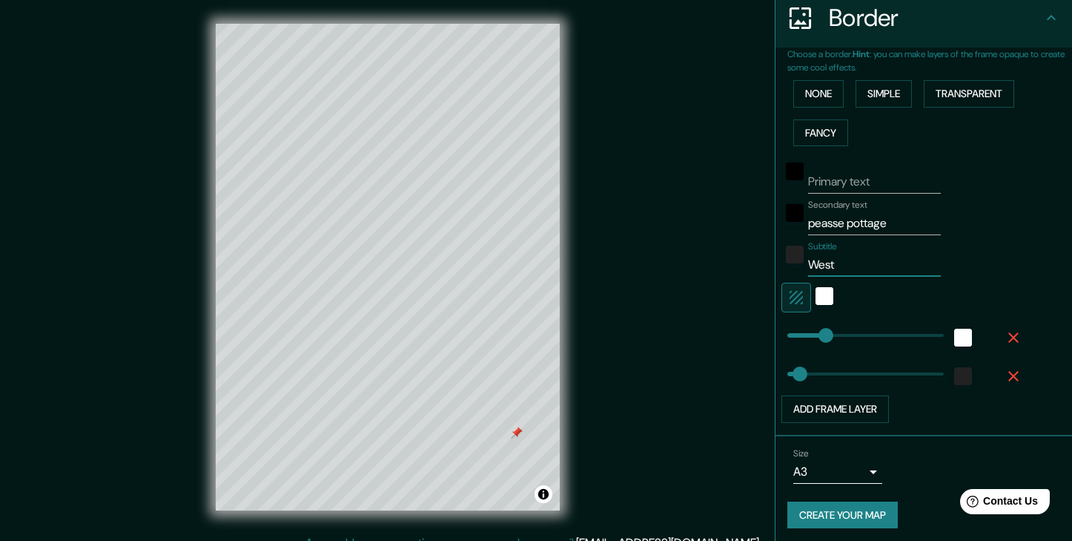
type input "Weste"
type input "37"
type input "West"
type input "37"
type input "West"
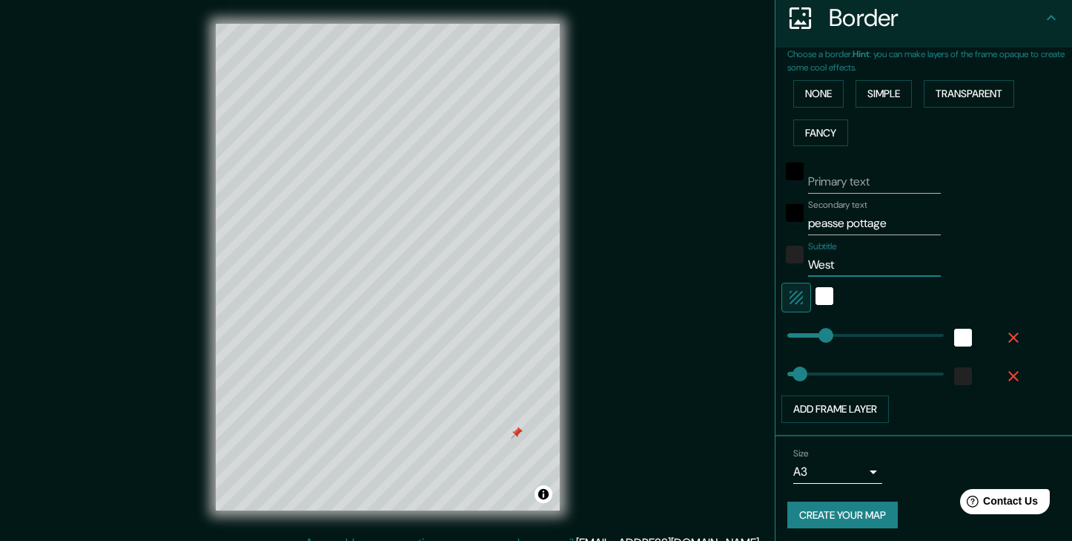
type input "37"
type input "West s"
type input "37"
type input "West su"
type input "37"
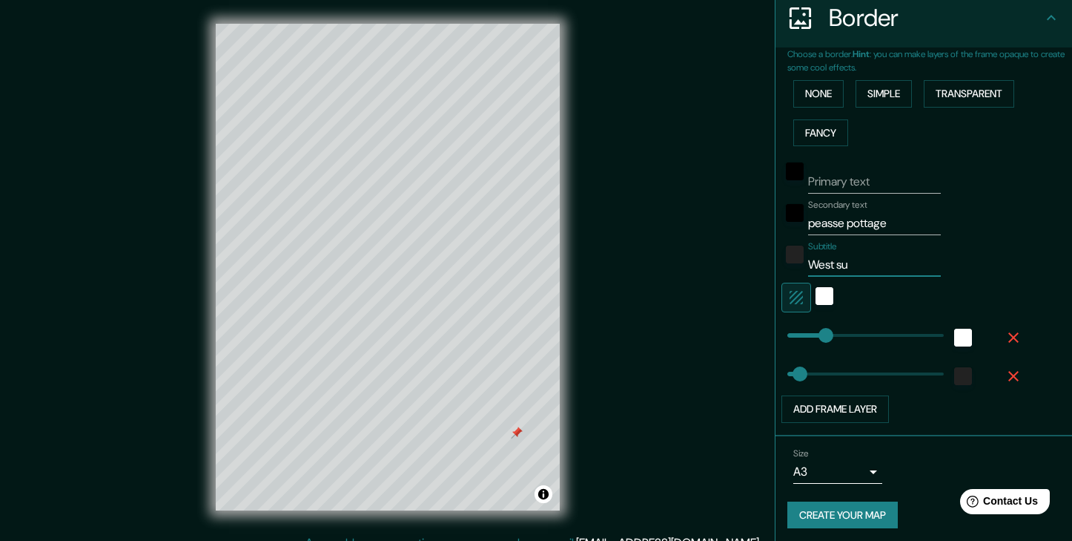
type input "West sux"
type input "37"
type input "West suxx"
type input "37"
type input "West suxxe"
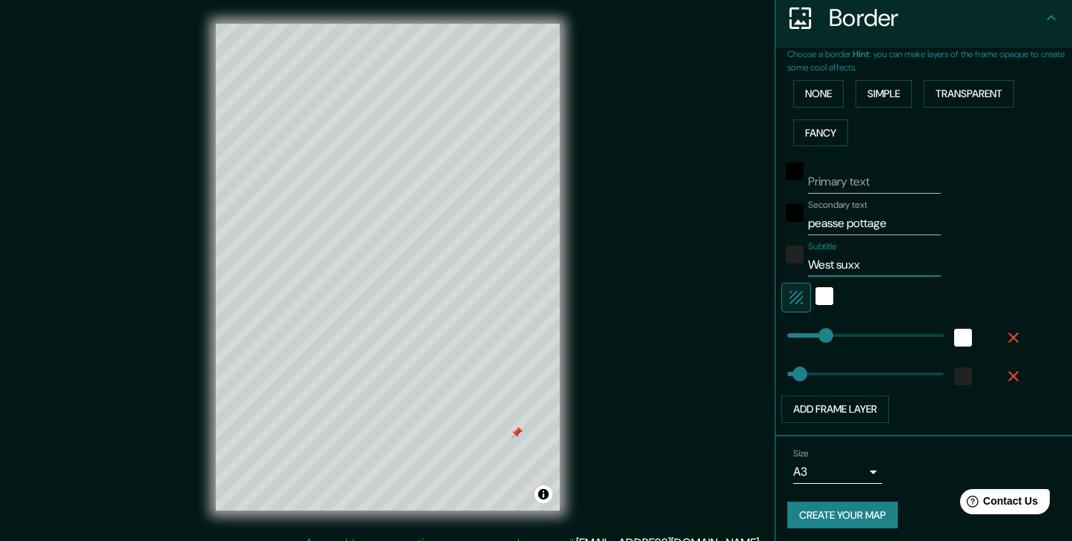
type input "37"
type input "West suxxex"
type input "37"
type input "West suxxe"
type input "37"
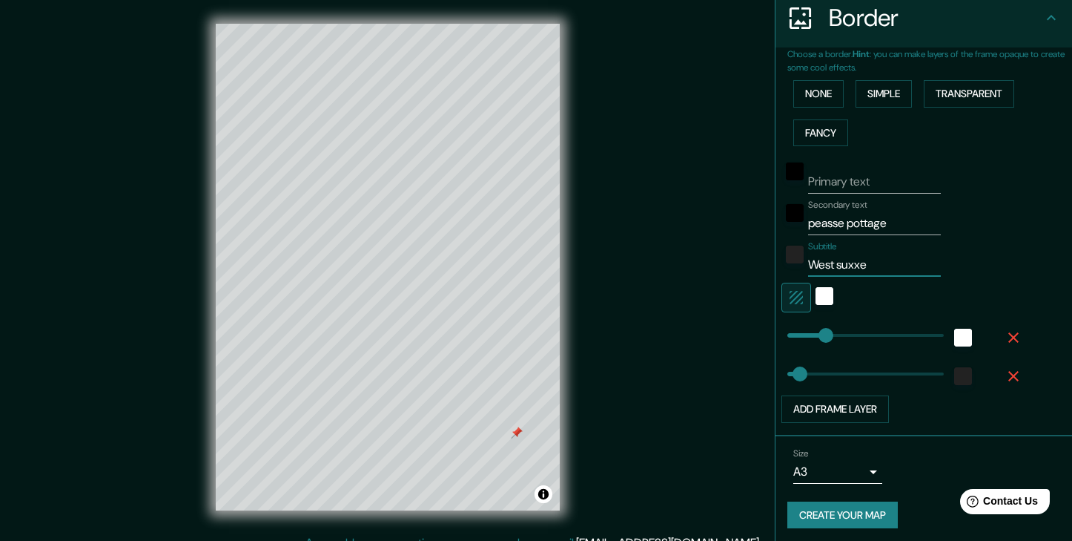
type input "West suxx"
type input "37"
type input "West sux"
type input "37"
type input "West suxe"
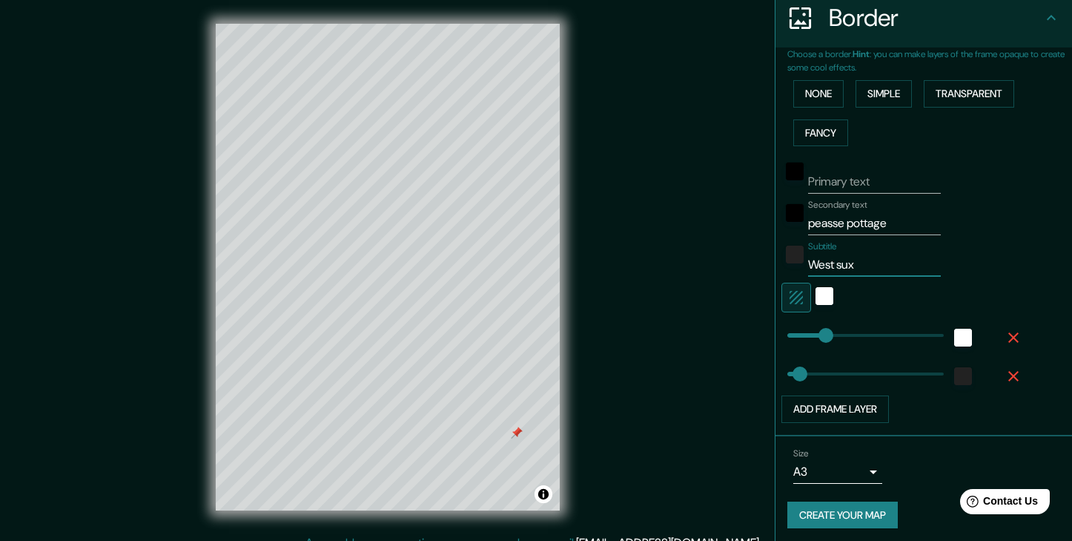
type input "37"
type input "West suxex"
type input "37"
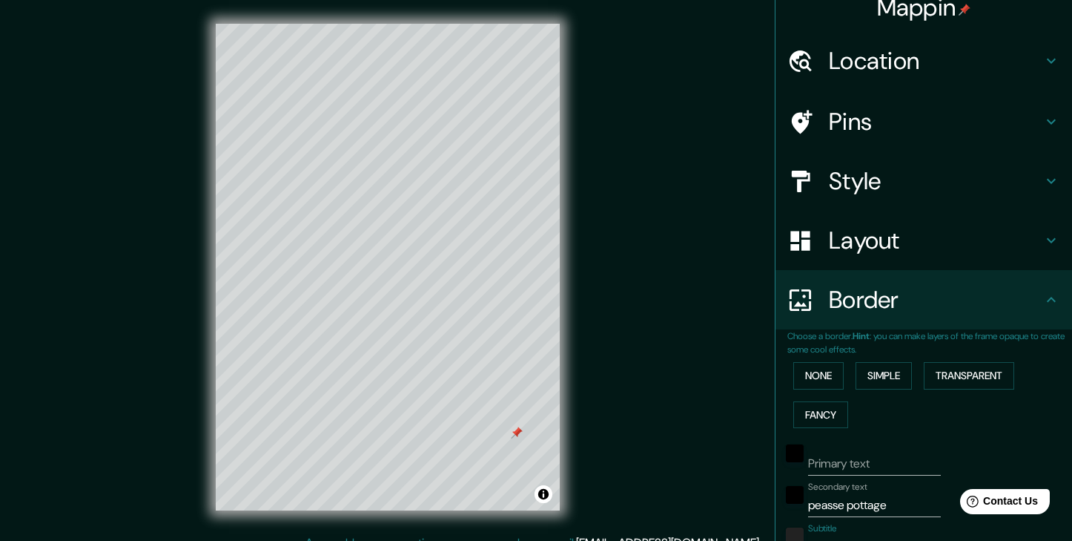
scroll to position [16, 0]
type input "West suxex"
click at [924, 69] on h4 "Location" at bounding box center [936, 62] width 214 height 30
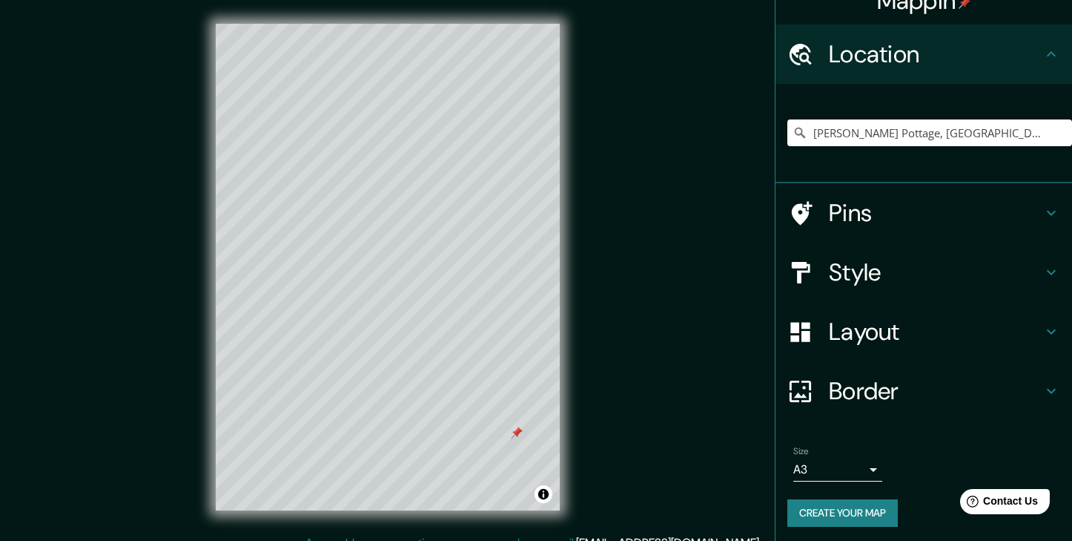
scroll to position [22, 0]
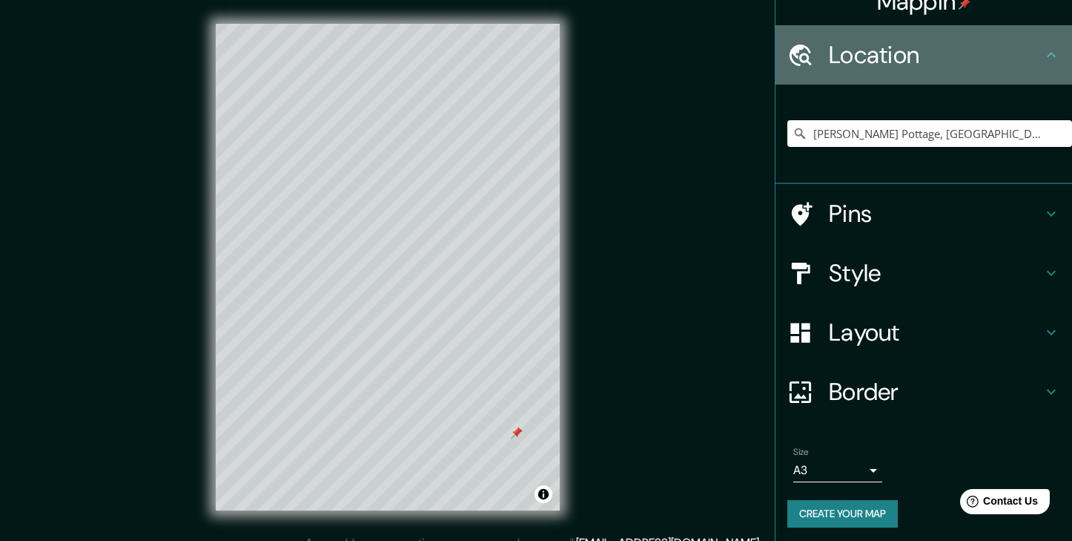
click at [1051, 50] on icon at bounding box center [1052, 55] width 18 height 18
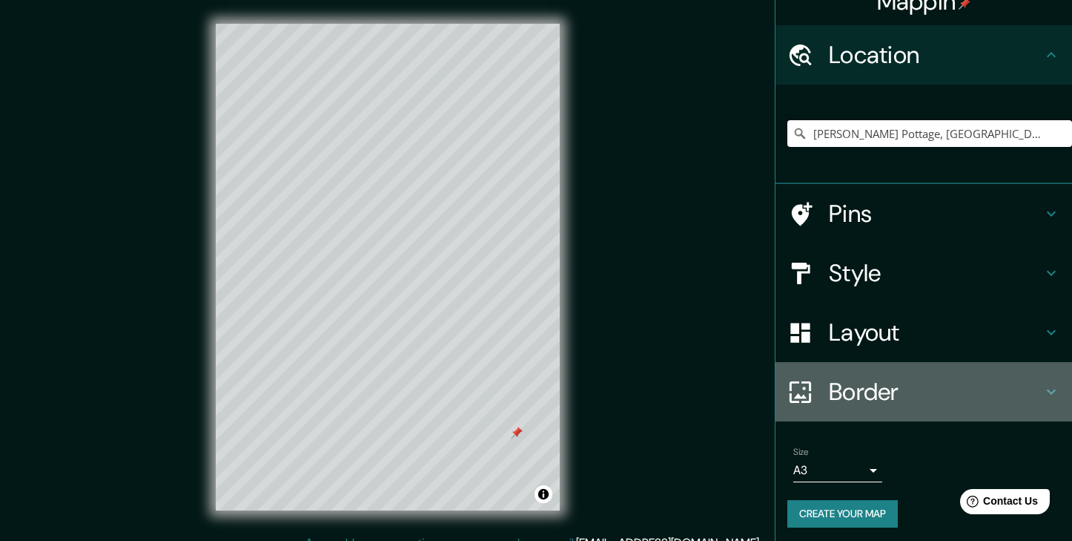
click at [978, 397] on h4 "Border" at bounding box center [936, 392] width 214 height 30
type input "37"
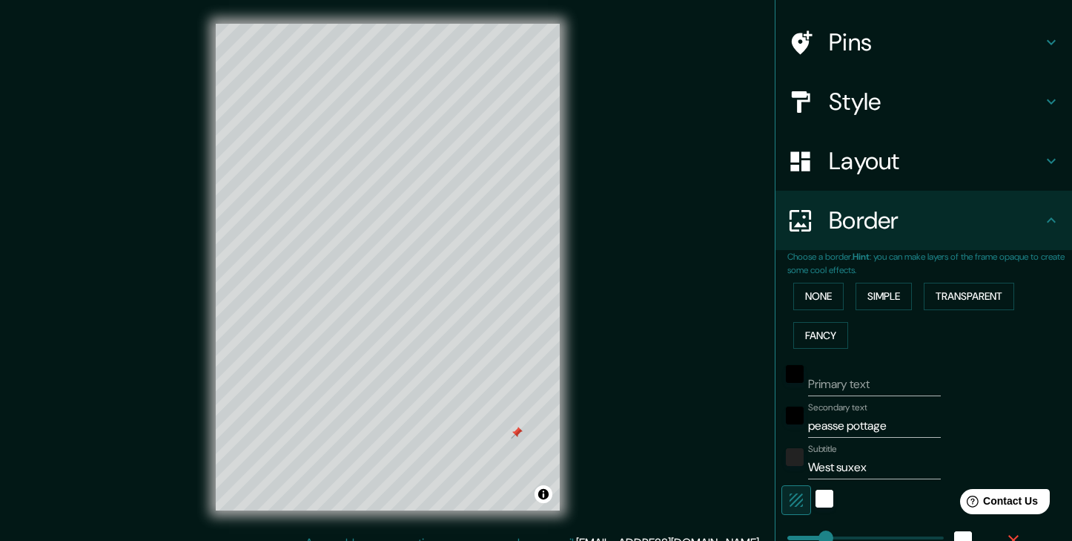
scroll to position [97, 0]
click at [871, 462] on input "West suxex" at bounding box center [874, 466] width 133 height 24
type input "West suxe"
type input "37"
type input "West sux"
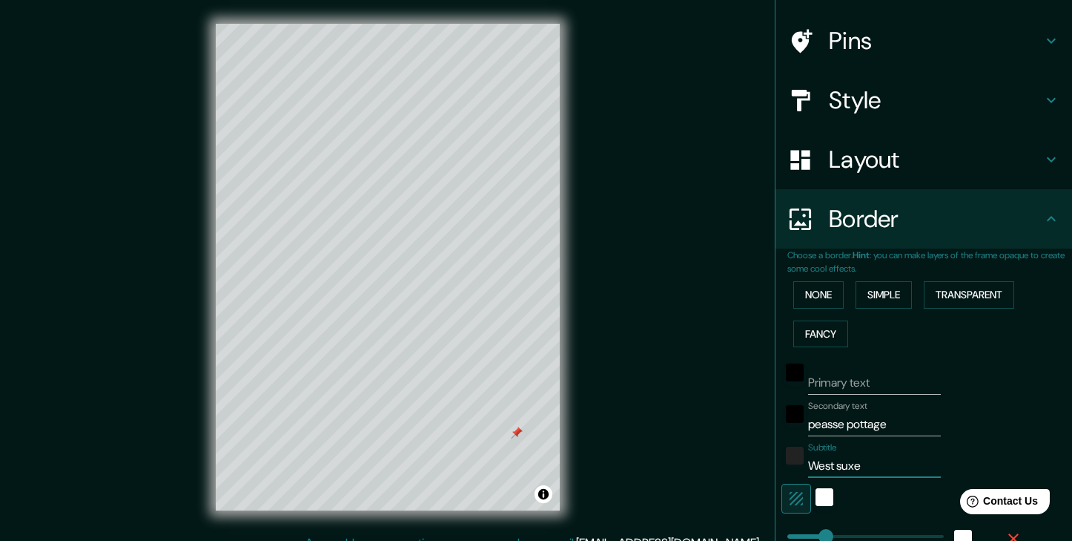
type input "37"
type input "West su"
type input "37"
type input "West sus"
type input "37"
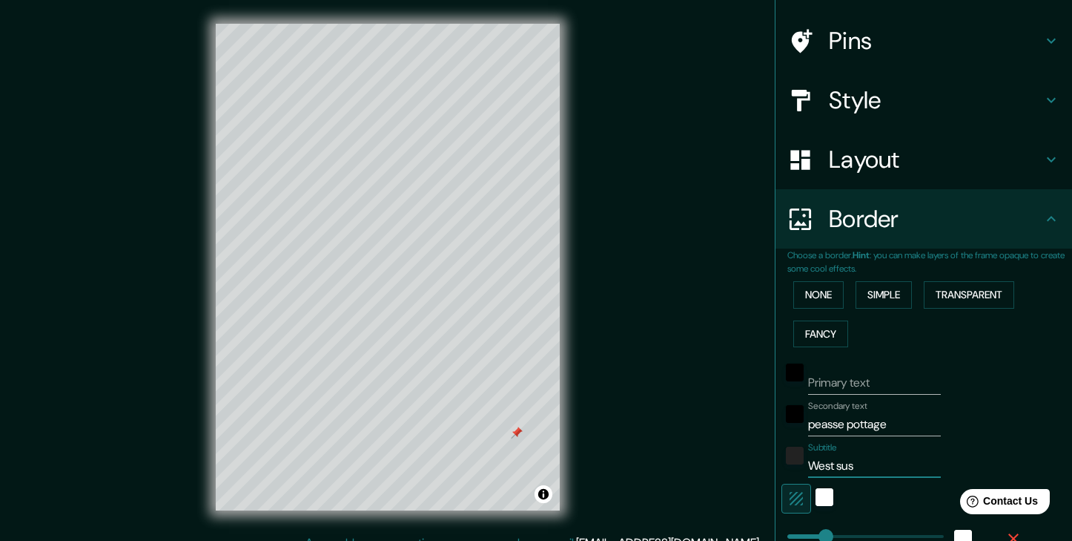
type input "West suss"
type input "37"
type input "West susse"
type input "37"
type input "[GEOGRAPHIC_DATA]"
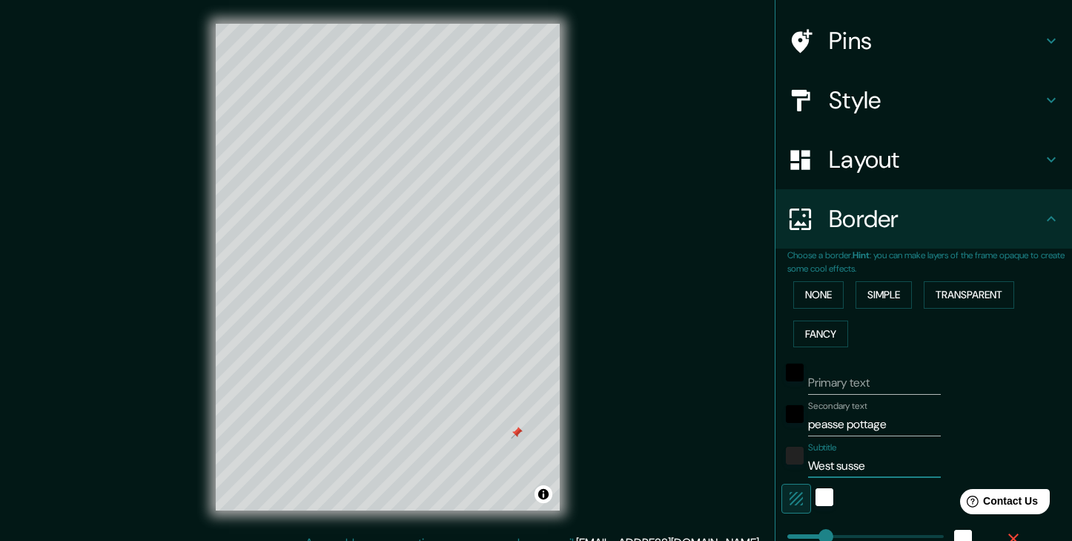
type input "37"
type input "[GEOGRAPHIC_DATA],"
type input "37"
type input "[GEOGRAPHIC_DATA],"
type input "37"
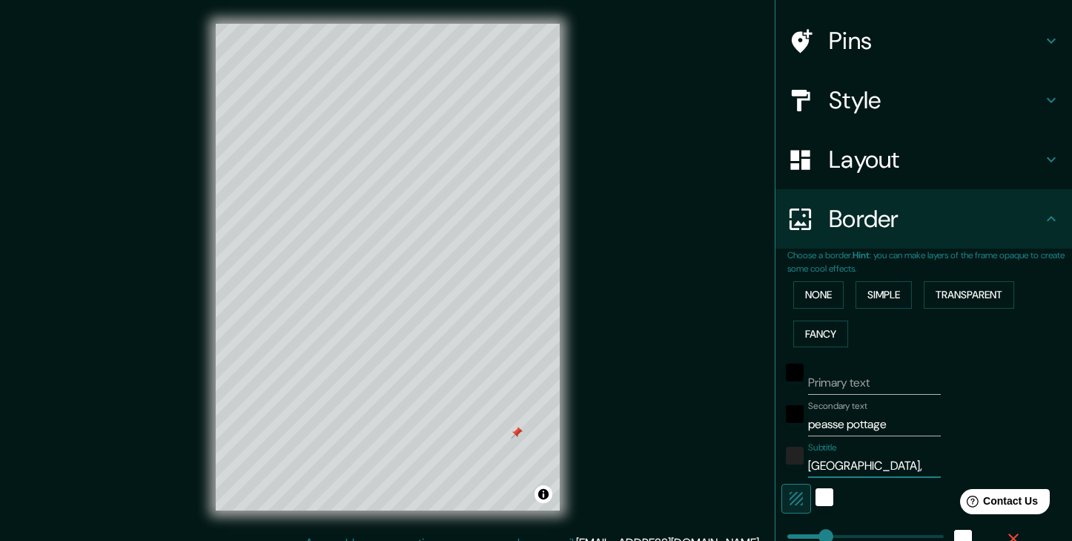
type input "[GEOGRAPHIC_DATA], [GEOGRAPHIC_DATA]"
type input "37"
type input "[GEOGRAPHIC_DATA], [GEOGRAPHIC_DATA]"
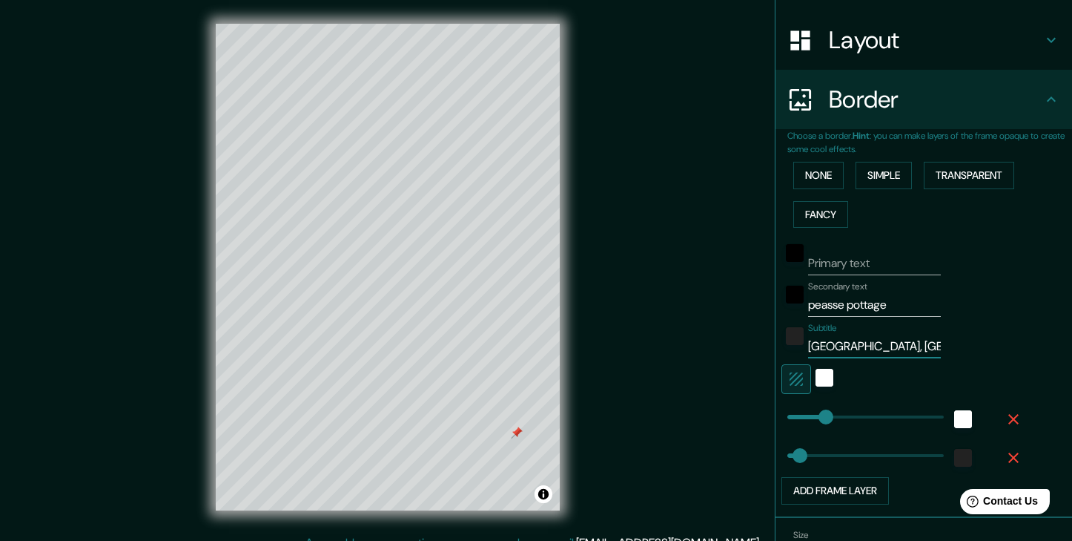
scroll to position [228, 0]
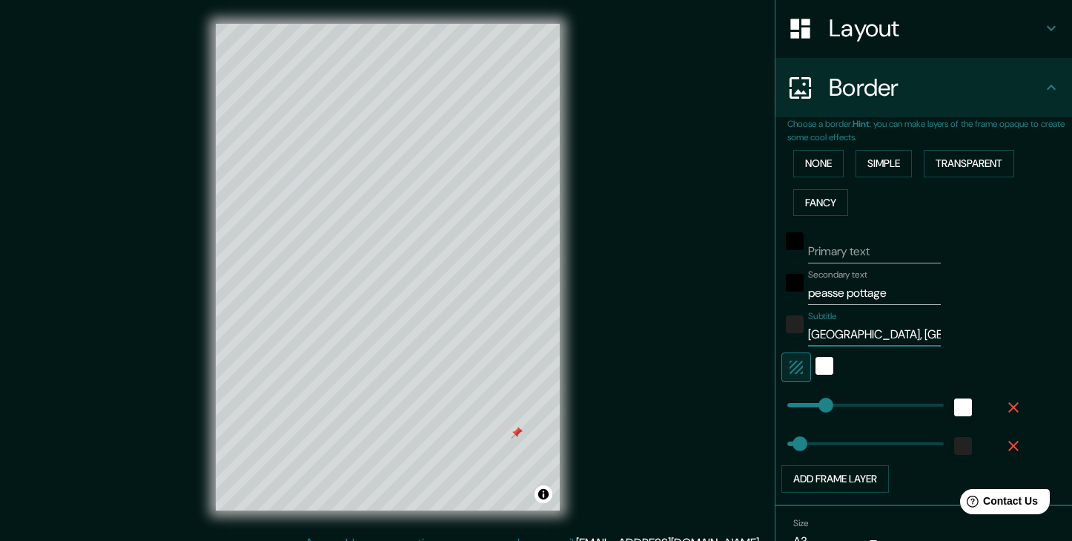
type input "37"
type input "[GEOGRAPHIC_DATA], [GEOGRAPHIC_DATA]"
type input "42"
type input "37"
type input "139"
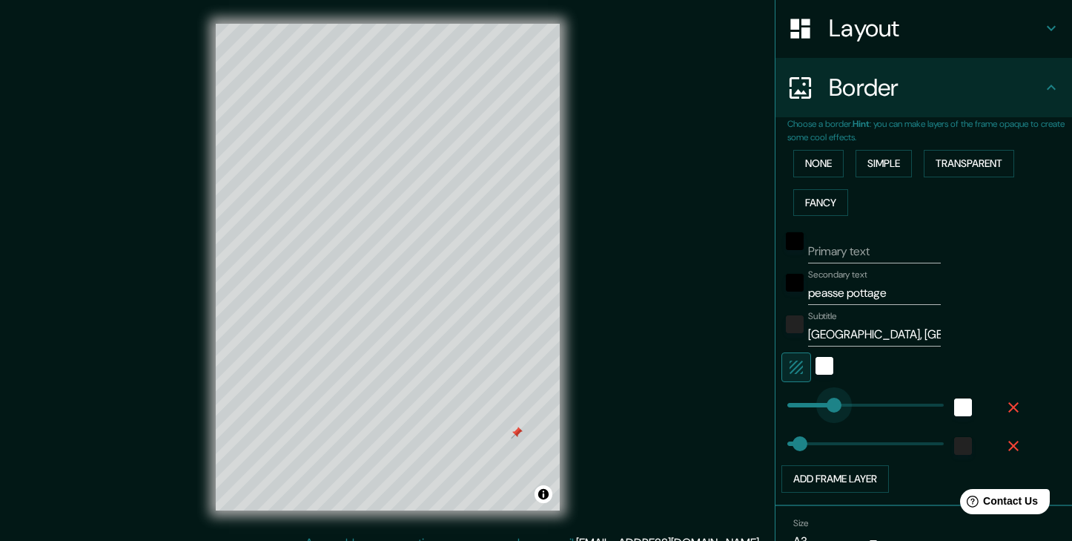
drag, startPoint x: 807, startPoint y: 401, endPoint x: 834, endPoint y: 401, distance: 27.4
type input "37"
type input "159"
drag, startPoint x: 830, startPoint y: 398, endPoint x: 841, endPoint y: 398, distance: 11.1
type input "0"
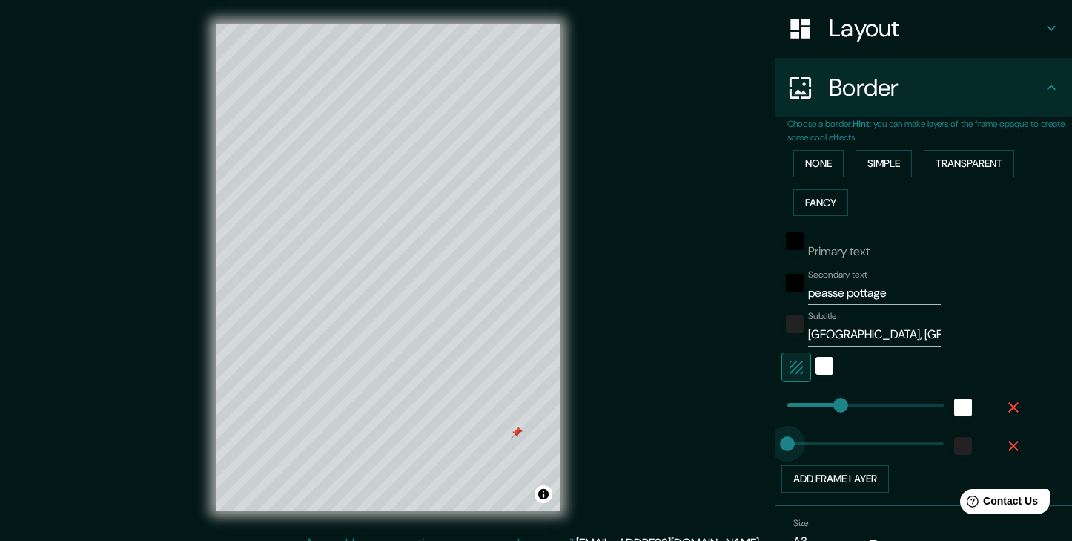
drag, startPoint x: 799, startPoint y: 438, endPoint x: 773, endPoint y: 412, distance: 36.7
type input "176"
drag, startPoint x: 794, startPoint y: 434, endPoint x: 847, endPoint y: 437, distance: 52.7
type input "0"
drag, startPoint x: 838, startPoint y: 432, endPoint x: 735, endPoint y: 432, distance: 103.1
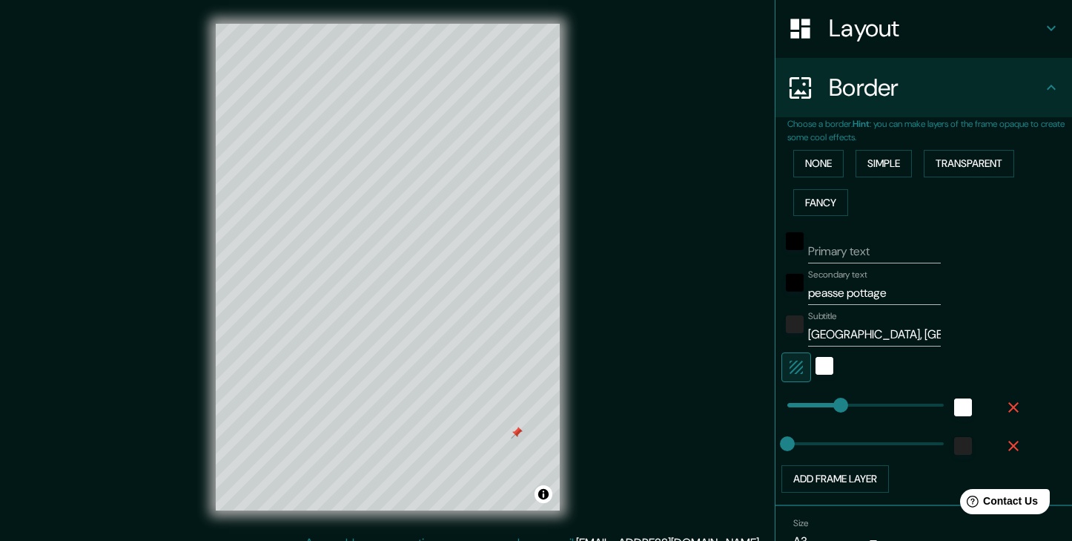
type input "44"
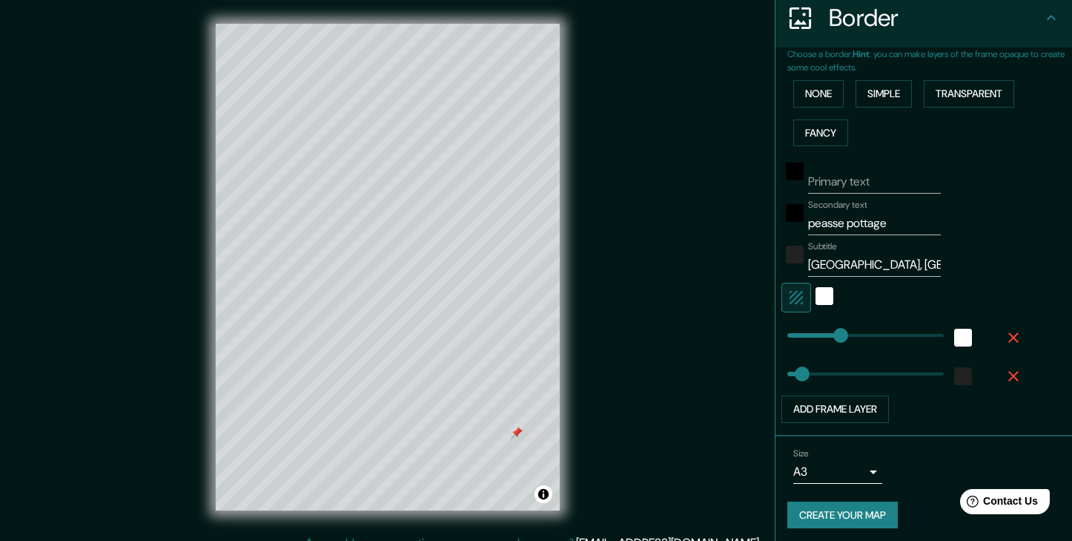
scroll to position [0, 0]
click at [825, 291] on div "white" at bounding box center [825, 296] width 18 height 18
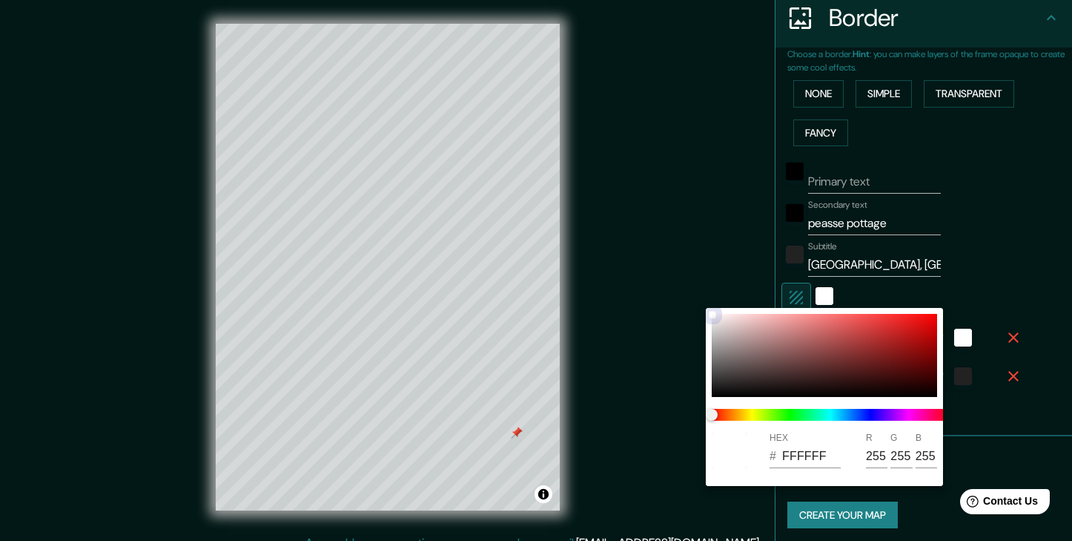
click at [809, 375] on div at bounding box center [824, 355] width 225 height 83
type input "432626"
type input "67"
type input "38"
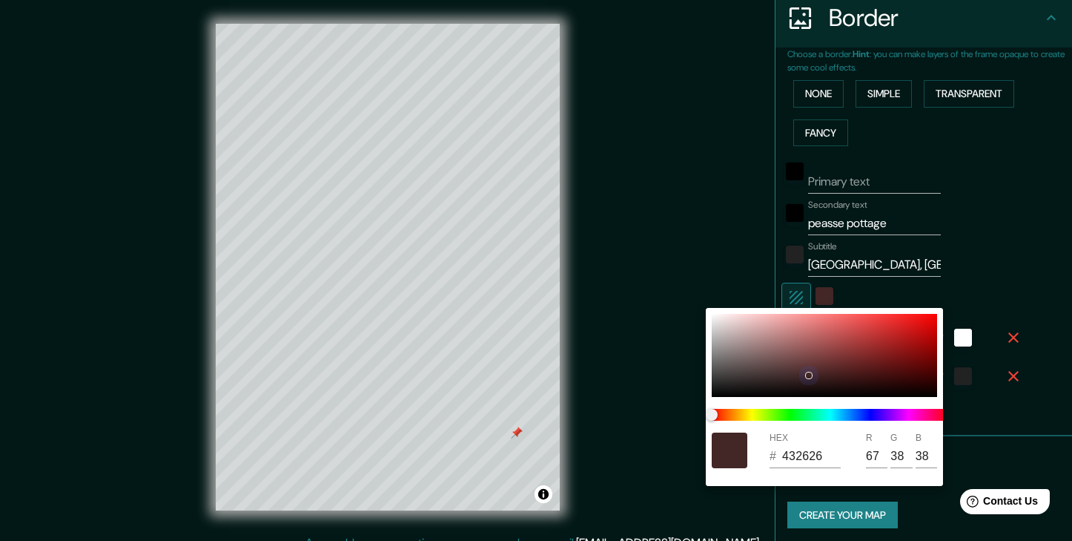
type input "DFD0D0"
type input "223"
type input "208"
type input "E8DEDE"
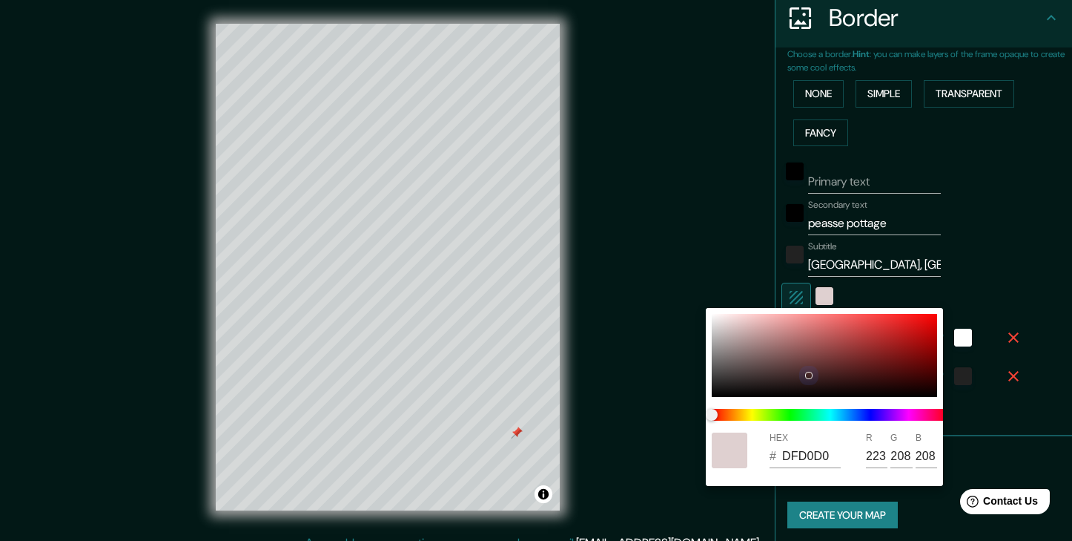
type input "232"
type input "222"
type input "F8F6F6"
type input "248"
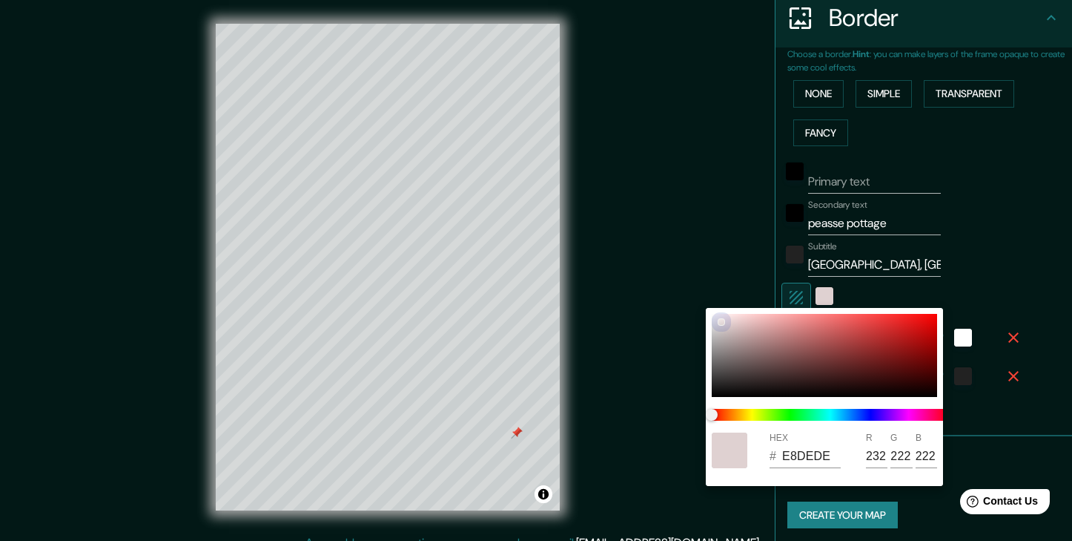
type input "246"
type input "FFFFFF"
type input "255"
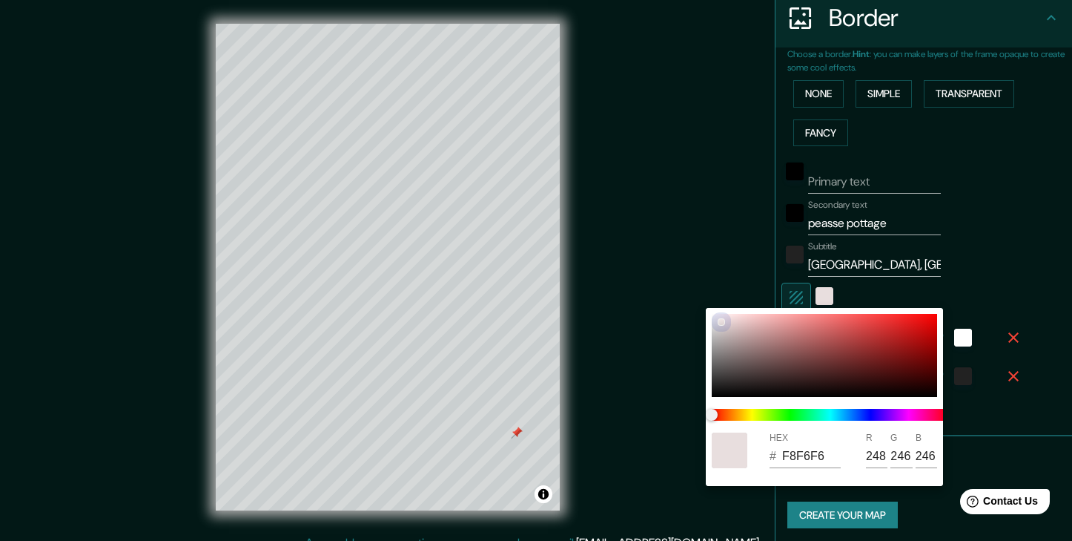
type input "255"
type input "E8D9D9"
type input "232"
type input "217"
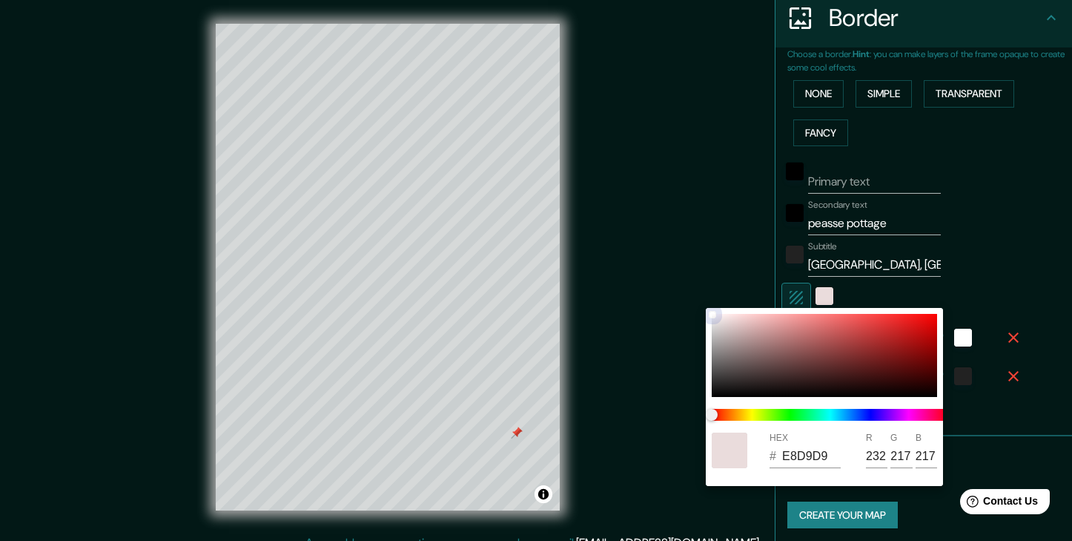
type input "EFE2E2"
type input "239"
type input "226"
type input "F4EAEA"
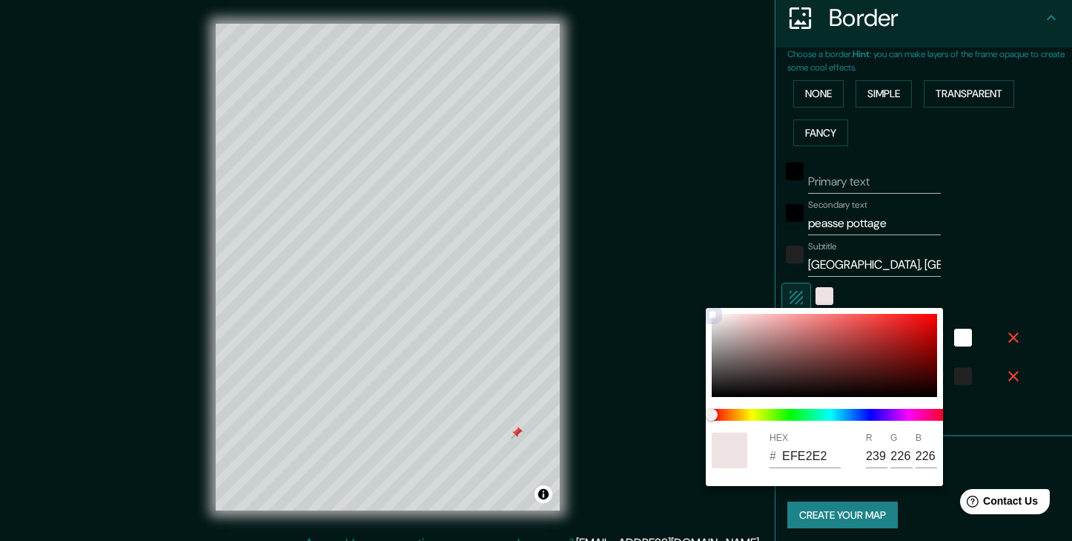
type input "244"
type input "234"
drag, startPoint x: 727, startPoint y: 324, endPoint x: 693, endPoint y: 300, distance: 42.0
click at [693, 300] on div "HEX # FAF5F5 R 250 G 245 B 245" at bounding box center [536, 270] width 1072 height 541
click at [857, 291] on div at bounding box center [536, 270] width 1072 height 541
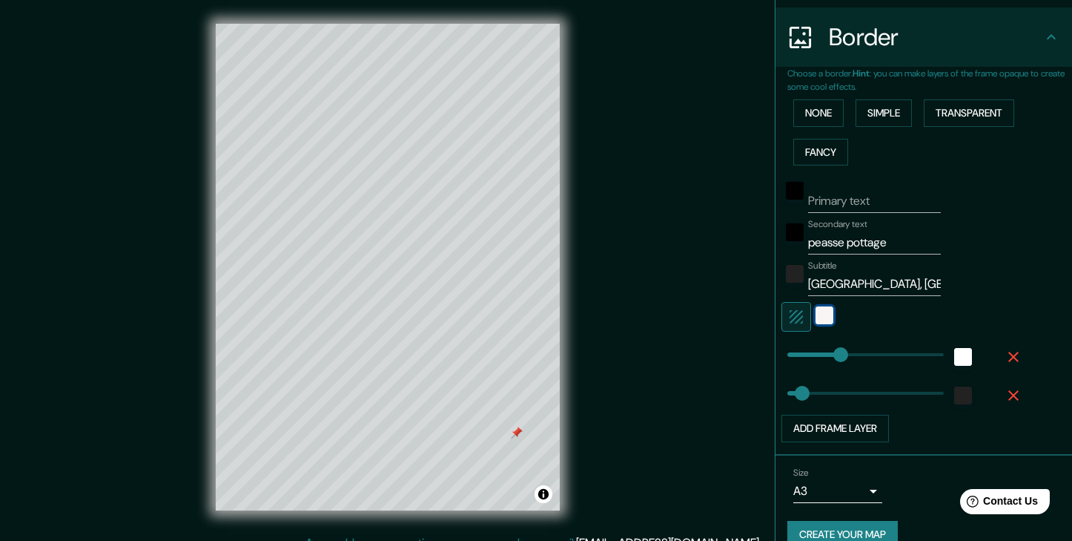
scroll to position [278, 0]
click at [800, 311] on icon "button" at bounding box center [796, 317] width 13 height 13
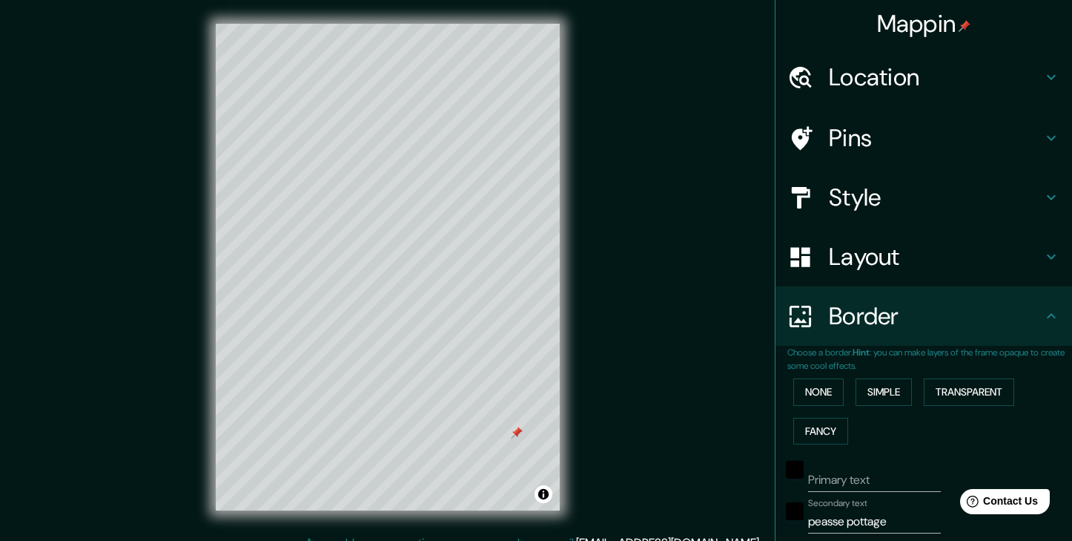
scroll to position [0, 0]
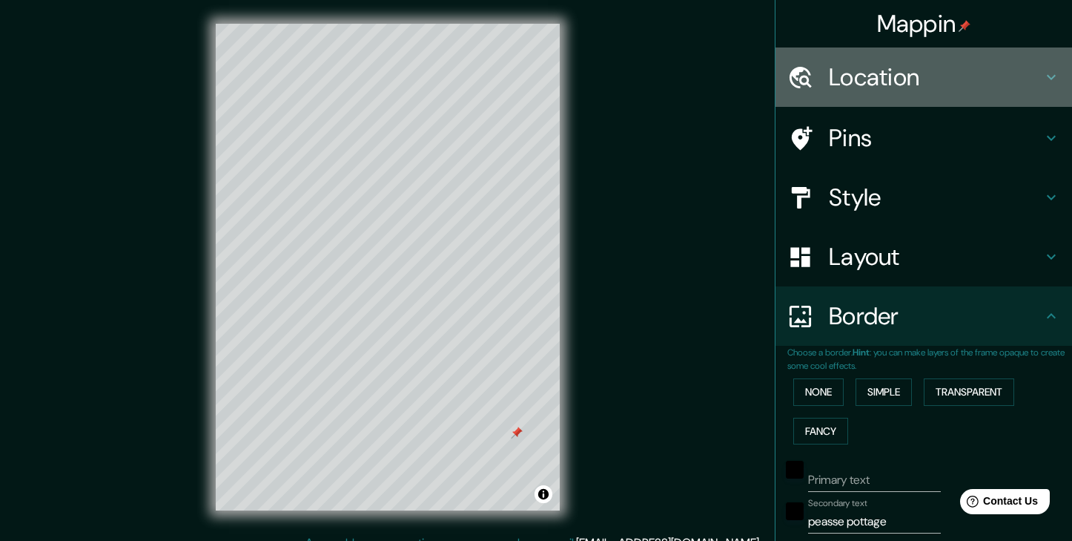
click at [885, 80] on h4 "Location" at bounding box center [936, 77] width 214 height 30
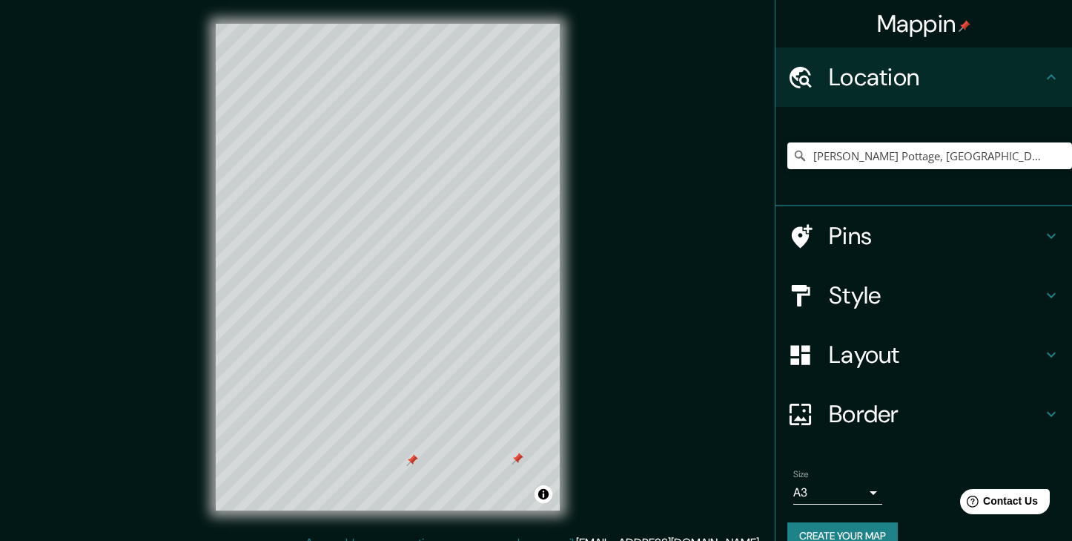
click at [523, 461] on div at bounding box center [518, 458] width 12 height 12
click at [418, 466] on div at bounding box center [424, 461] width 12 height 12
click at [409, 466] on div at bounding box center [412, 460] width 12 height 12
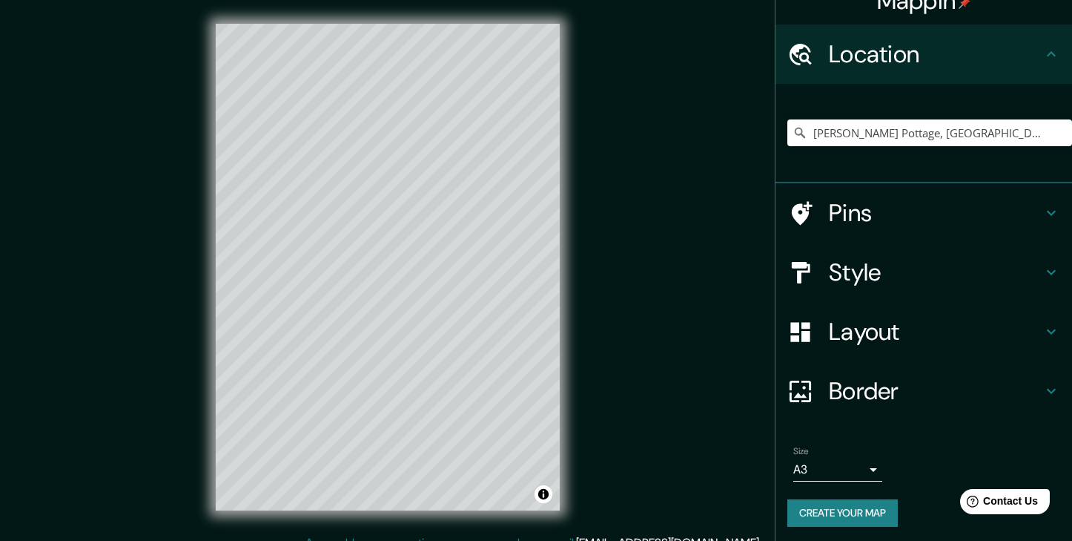
scroll to position [22, 0]
click at [919, 397] on h4 "Border" at bounding box center [936, 392] width 214 height 30
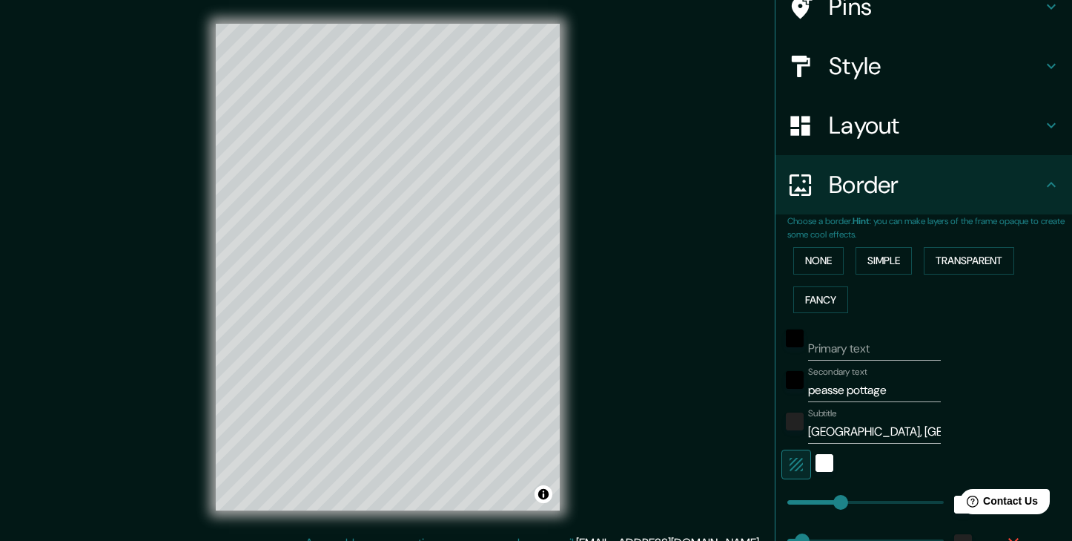
scroll to position [133, 0]
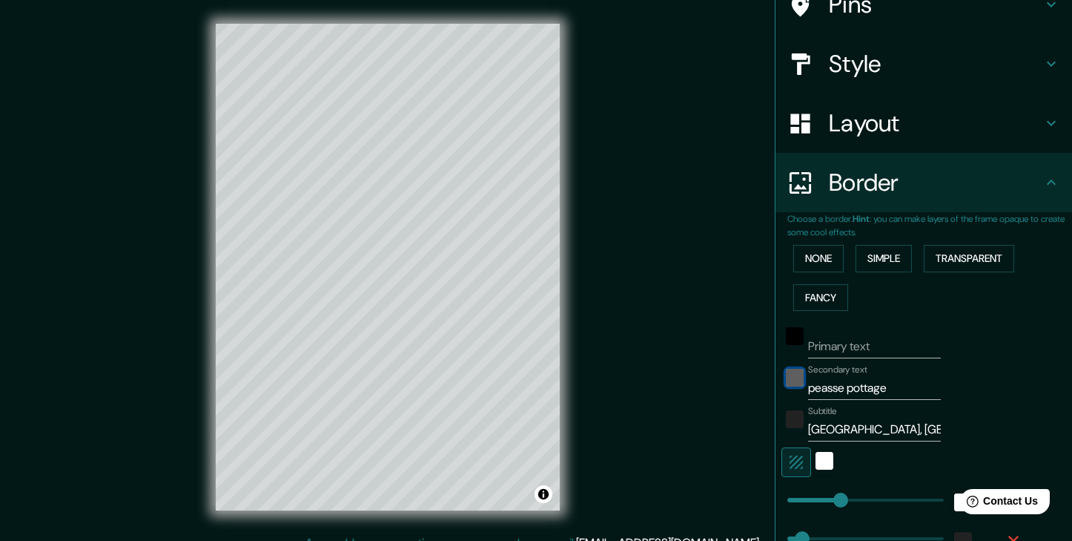
click at [799, 376] on div "black" at bounding box center [795, 378] width 18 height 18
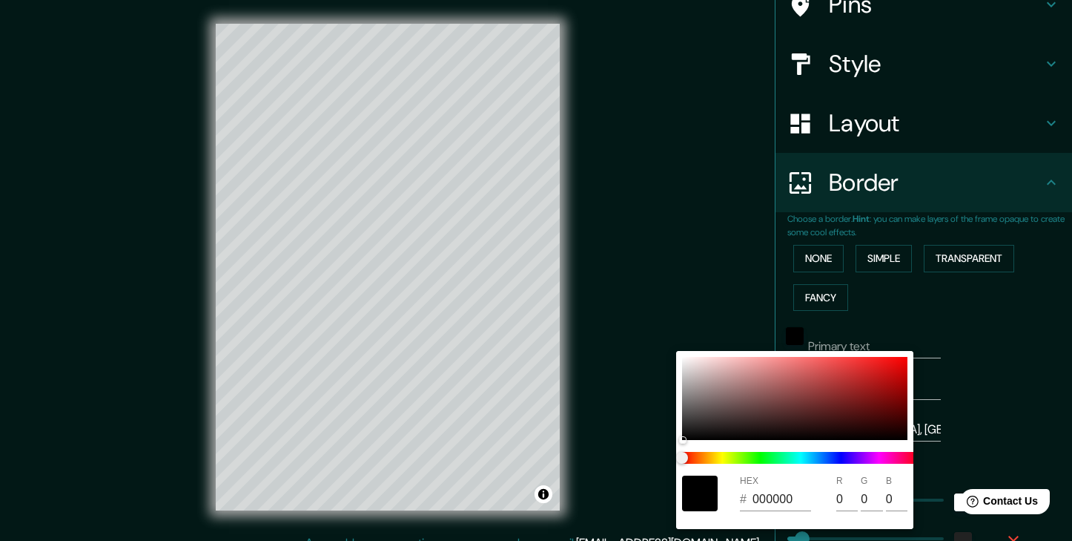
click at [944, 386] on div at bounding box center [536, 270] width 1072 height 541
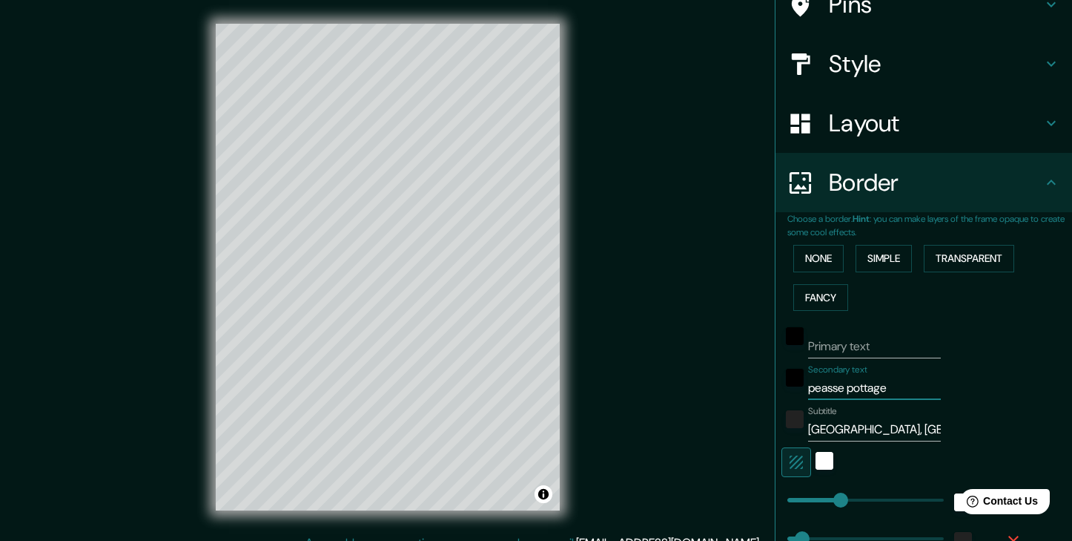
drag, startPoint x: 937, startPoint y: 394, endPoint x: 810, endPoint y: 381, distance: 127.4
click at [810, 381] on input "peasse pottage" at bounding box center [874, 388] width 133 height 24
click at [833, 343] on input "Primary text" at bounding box center [874, 346] width 133 height 24
paste input "peasse pottag"
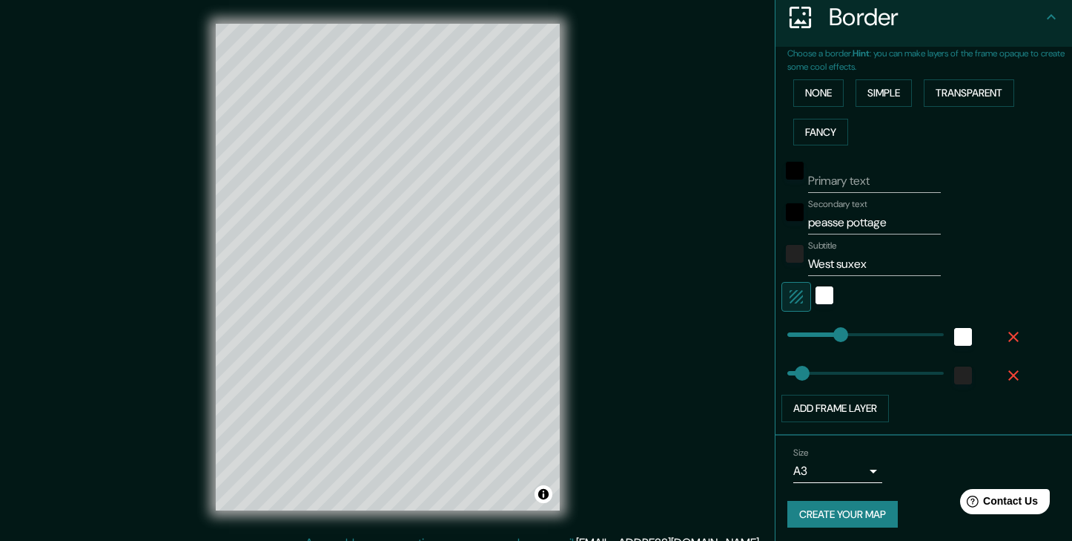
scroll to position [298, 0]
click at [813, 503] on button "Create your map" at bounding box center [843, 514] width 110 height 27
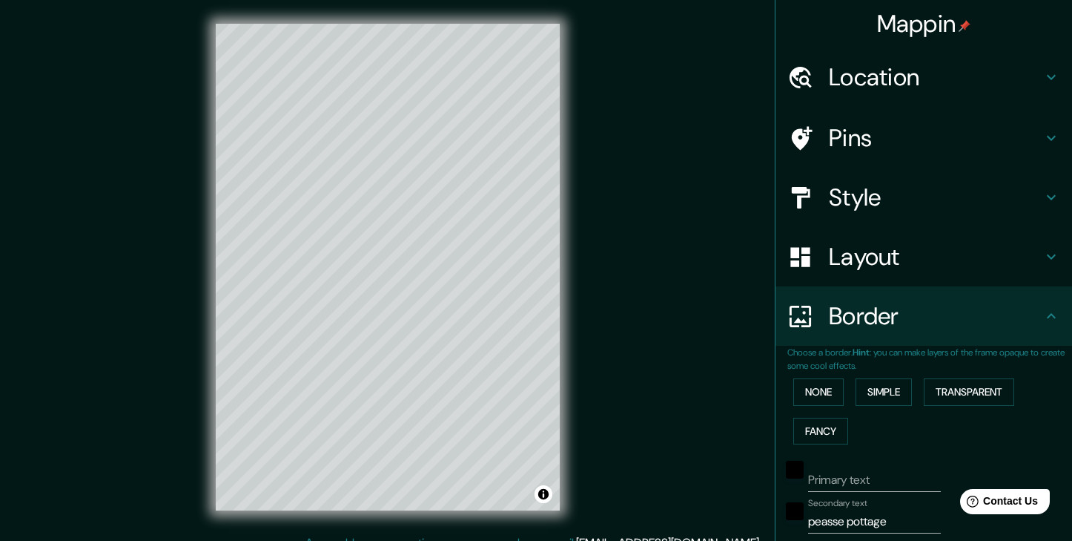
scroll to position [0, 0]
click at [1049, 74] on icon at bounding box center [1052, 77] width 18 height 18
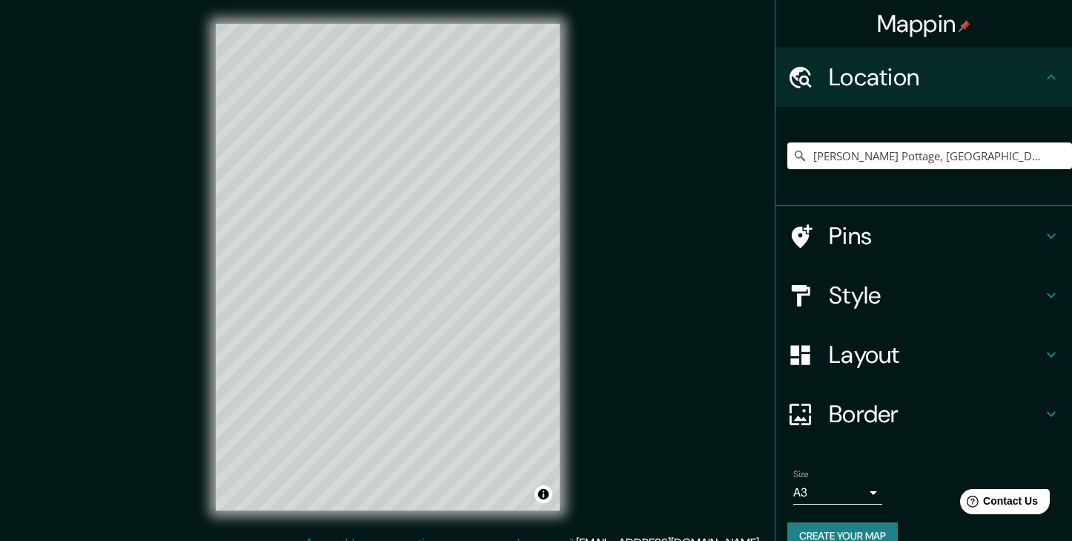
click at [1049, 74] on icon at bounding box center [1052, 77] width 18 height 18
click at [871, 528] on button "Create your map" at bounding box center [843, 535] width 110 height 27
click at [545, 495] on button "Toggle attribution" at bounding box center [544, 494] width 18 height 18
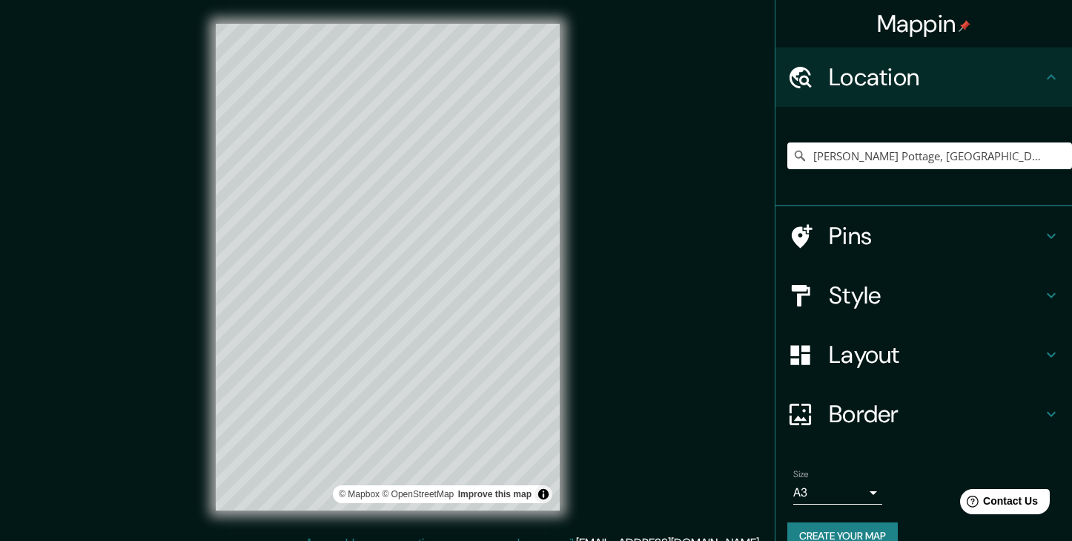
click at [545, 495] on button "Toggle attribution" at bounding box center [544, 494] width 18 height 18
click at [863, 525] on button "Create your map" at bounding box center [843, 535] width 110 height 27
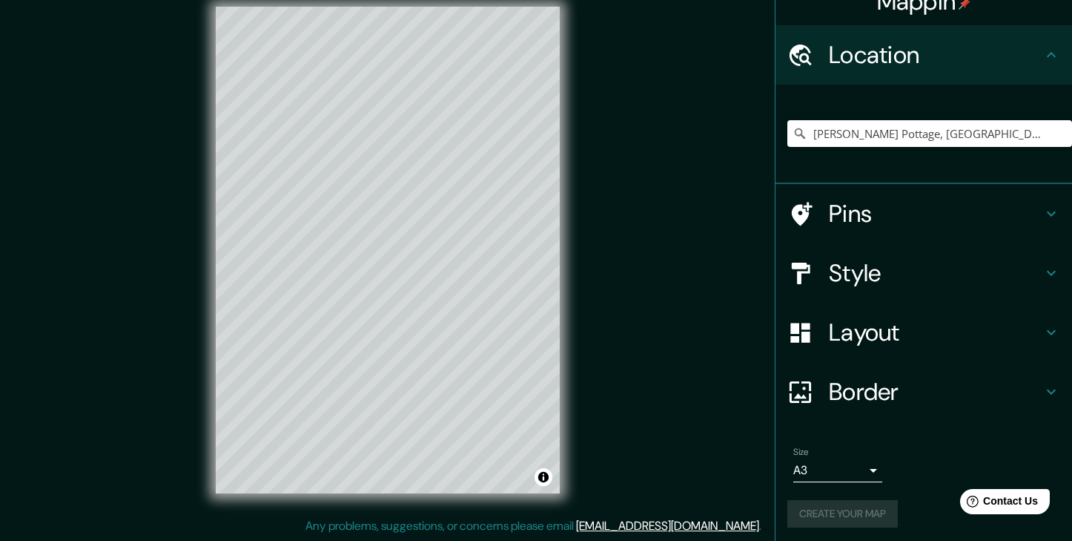
scroll to position [17, 0]
click at [978, 411] on div "Border" at bounding box center [924, 391] width 297 height 59
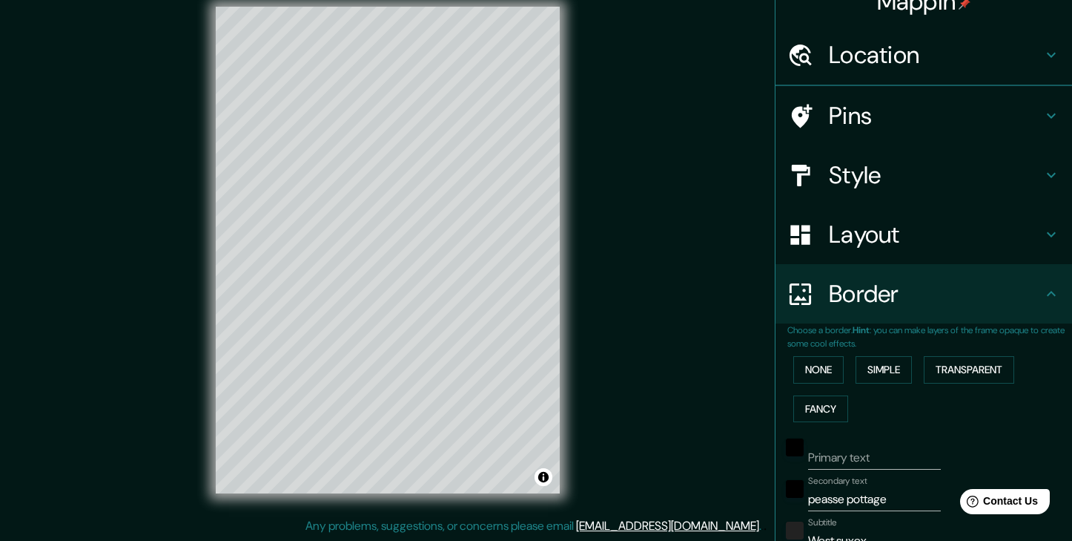
scroll to position [0, 0]
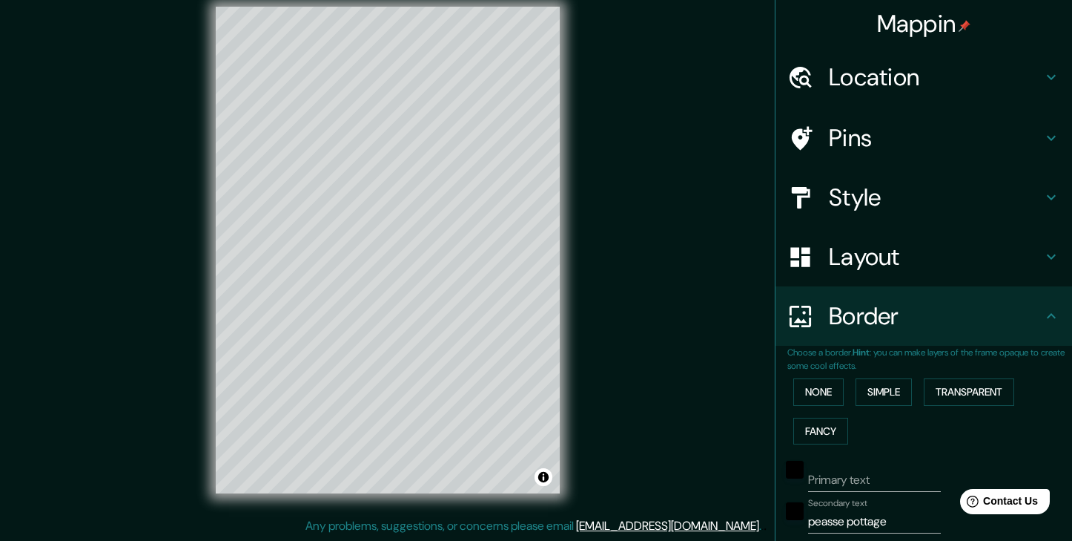
click at [905, 256] on h4 "Layout" at bounding box center [936, 257] width 214 height 30
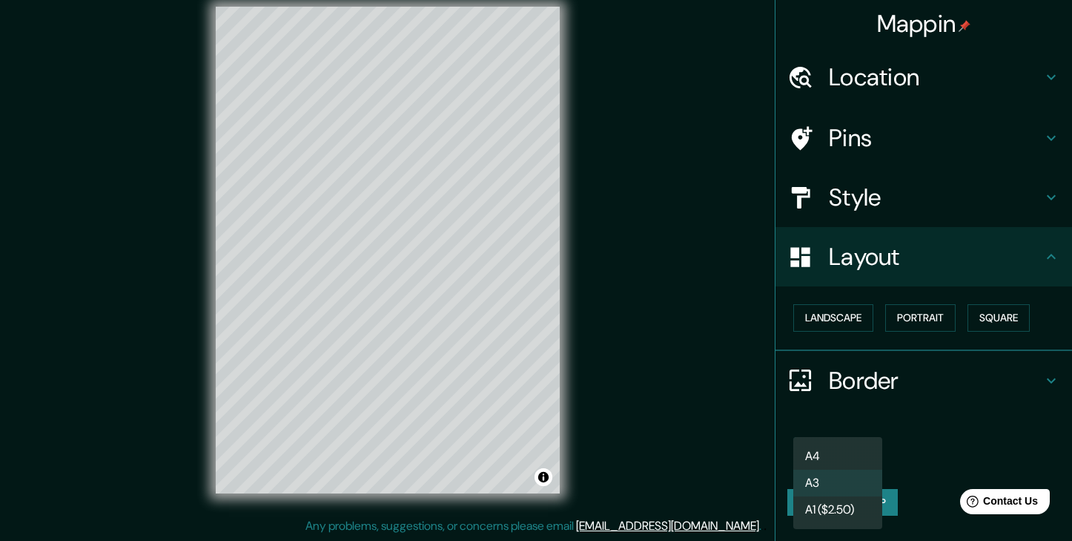
click at [862, 459] on body "Mappin Location [PERSON_NAME] [GEOGRAPHIC_DATA], [GEOGRAPHIC_DATA], [GEOGRAPHIC…" at bounding box center [536, 253] width 1072 height 541
click at [842, 456] on li "A4" at bounding box center [838, 456] width 89 height 27
click at [840, 489] on button "Create your map" at bounding box center [843, 502] width 110 height 27
